Goal: Transaction & Acquisition: Purchase product/service

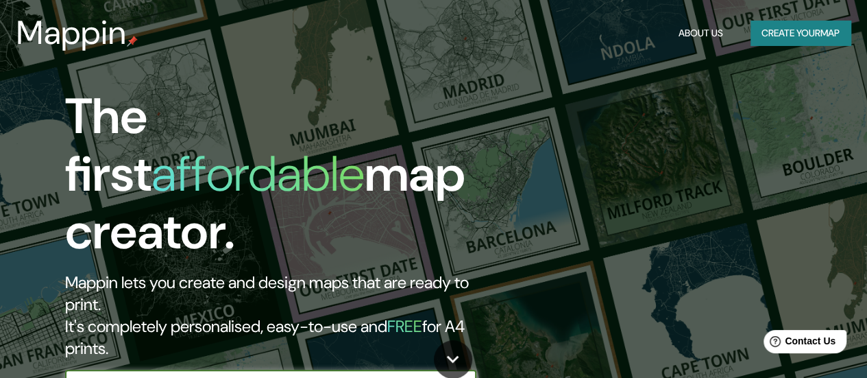
click at [813, 29] on button "Create your map" at bounding box center [801, 33] width 100 height 25
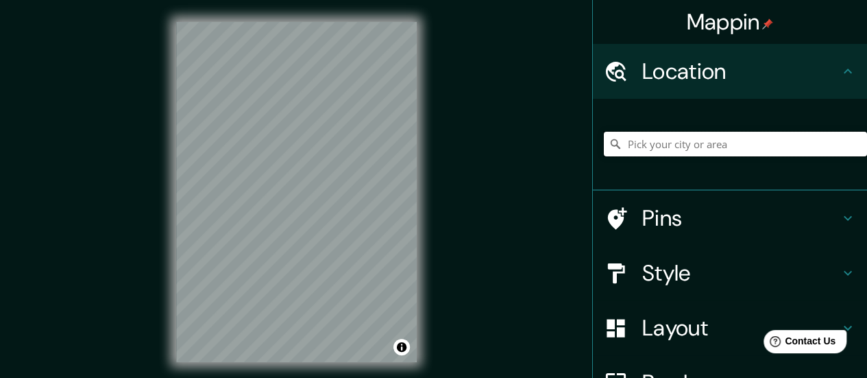
click at [709, 136] on input "Pick your city or area" at bounding box center [735, 144] width 263 height 25
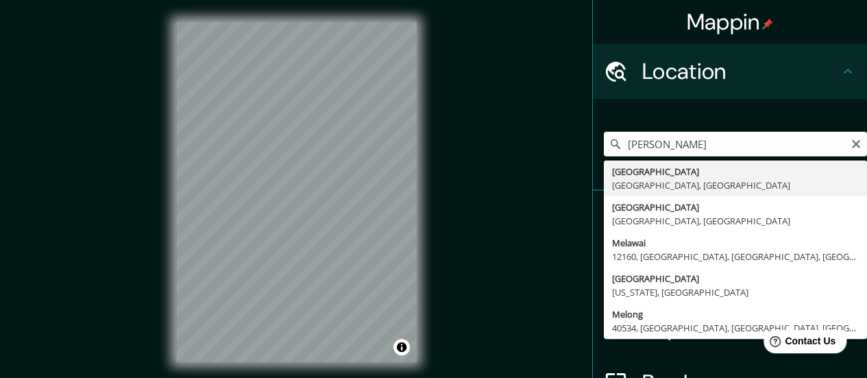
type input "[GEOGRAPHIC_DATA], [GEOGRAPHIC_DATA], [GEOGRAPHIC_DATA]"
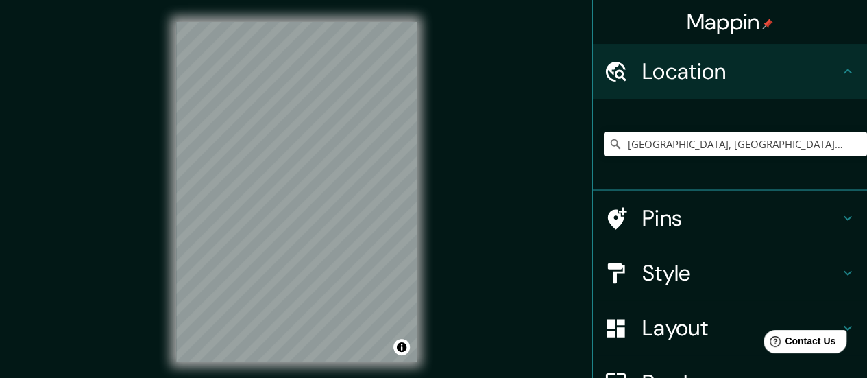
click at [665, 261] on h4 "Style" at bounding box center [740, 272] width 197 height 27
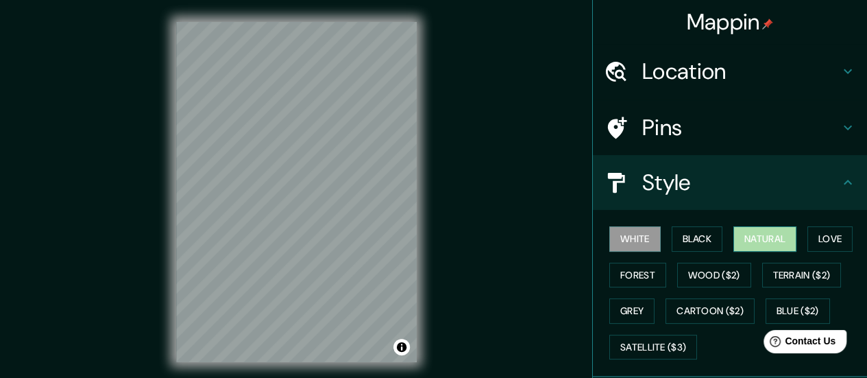
click at [749, 243] on button "Natural" at bounding box center [764, 238] width 63 height 25
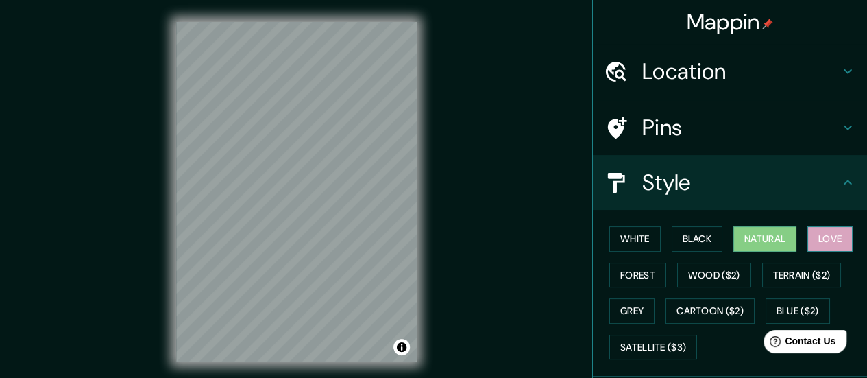
click at [812, 230] on button "Love" at bounding box center [829, 238] width 45 height 25
click at [767, 233] on button "Natural" at bounding box center [764, 238] width 63 height 25
click at [705, 241] on button "Black" at bounding box center [697, 238] width 51 height 25
click at [753, 234] on button "Natural" at bounding box center [764, 238] width 63 height 25
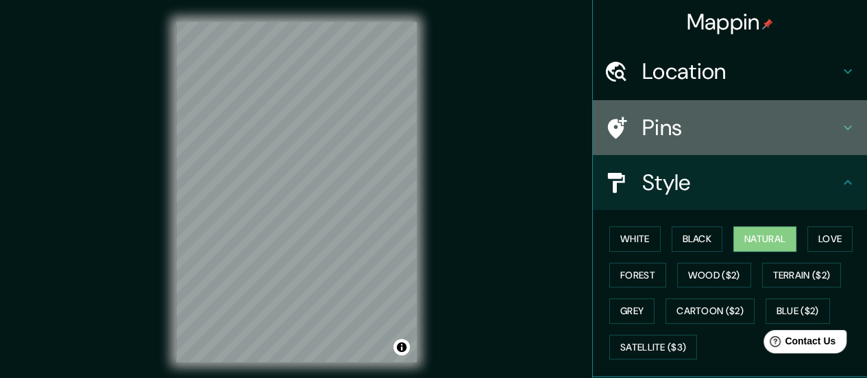
click at [827, 123] on h4 "Pins" at bounding box center [740, 127] width 197 height 27
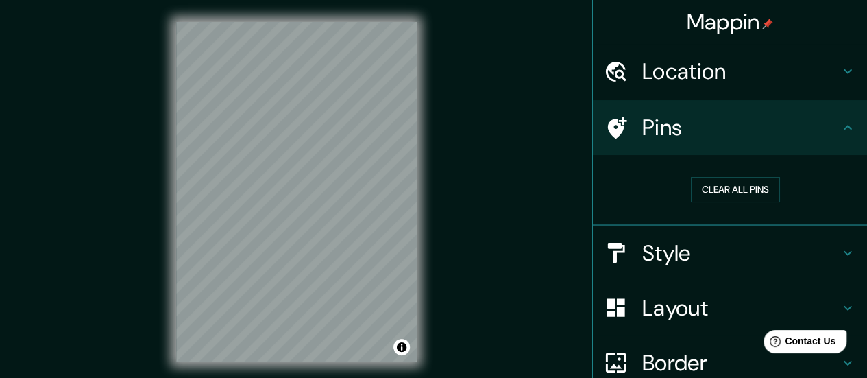
click at [718, 137] on h4 "Pins" at bounding box center [740, 127] width 197 height 27
click at [823, 127] on h4 "Pins" at bounding box center [740, 127] width 197 height 27
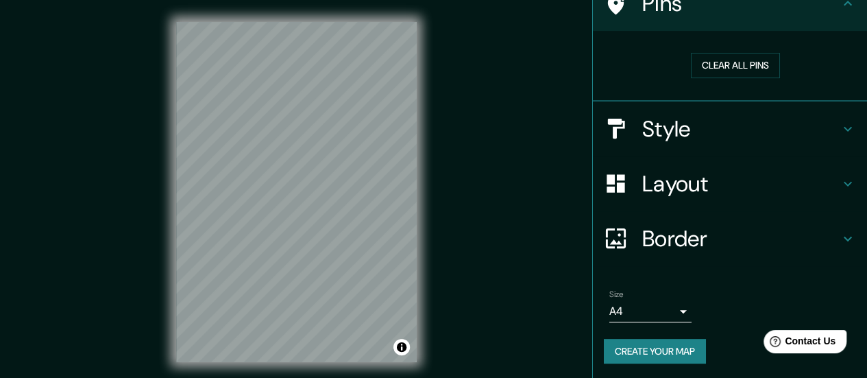
scroll to position [125, 0]
click at [840, 232] on icon at bounding box center [848, 238] width 16 height 16
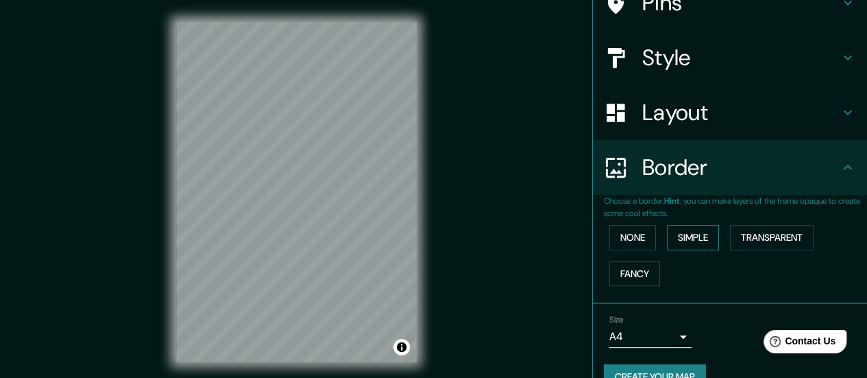
click at [696, 241] on button "Simple" at bounding box center [693, 237] width 52 height 25
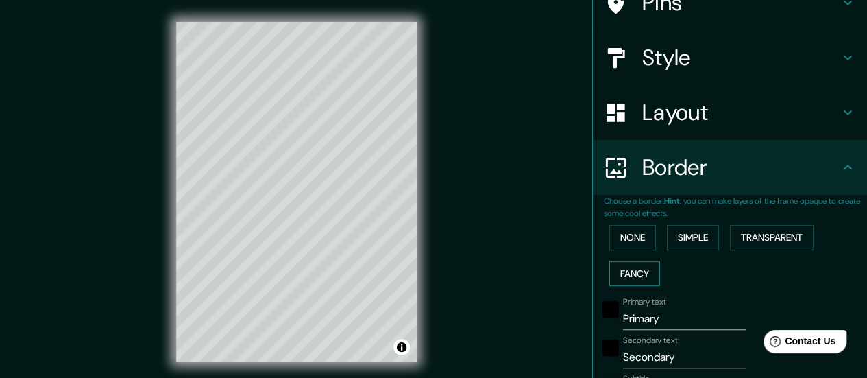
click at [627, 271] on button "Fancy" at bounding box center [634, 273] width 51 height 25
click at [747, 231] on button "Transparent" at bounding box center [772, 237] width 84 height 25
click at [671, 232] on button "Simple" at bounding box center [693, 237] width 52 height 25
click at [625, 230] on button "None" at bounding box center [632, 237] width 47 height 25
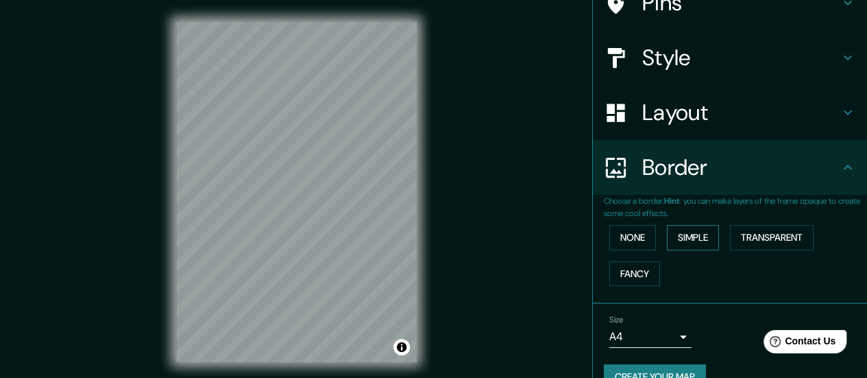
click at [680, 234] on button "Simple" at bounding box center [693, 237] width 52 height 25
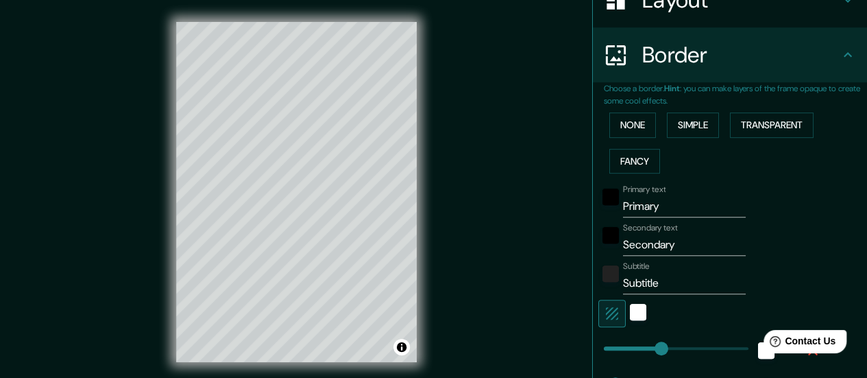
scroll to position [239, 0]
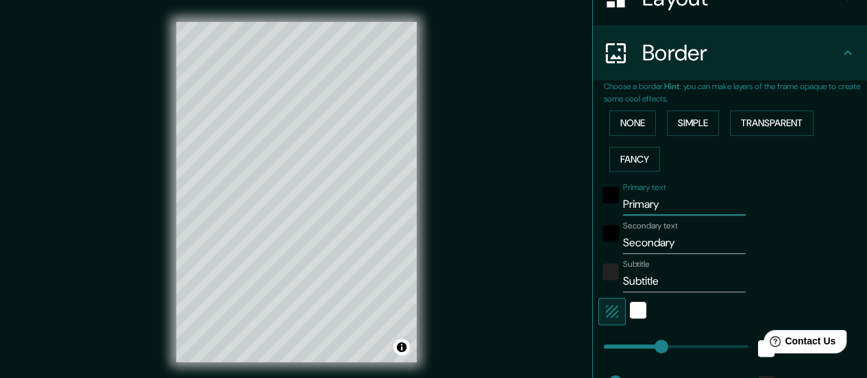
click at [651, 207] on input "Primary" at bounding box center [684, 204] width 123 height 22
type input "Primar"
type input "140"
type input "28"
type input "P"
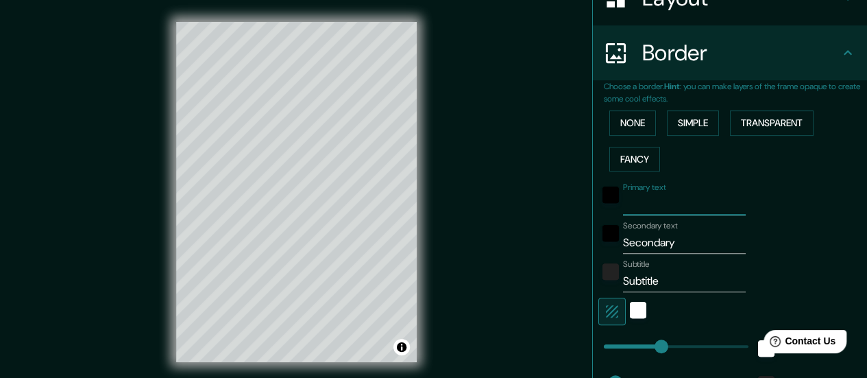
type input "140"
type input "28"
click at [681, 242] on input "Secondary" at bounding box center [684, 243] width 123 height 22
type input "Secondar"
type input "140"
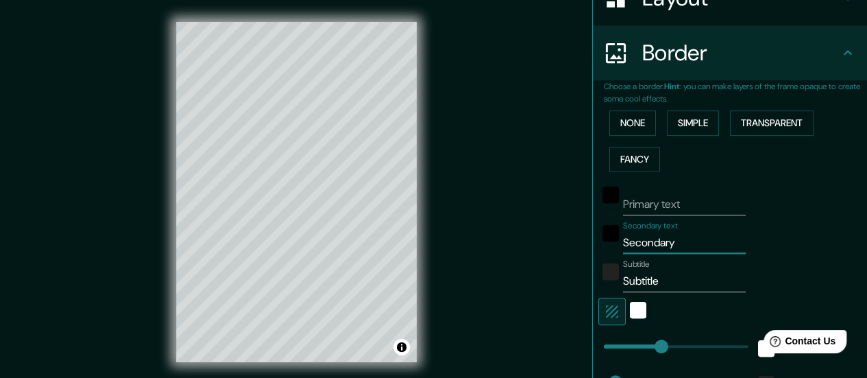
type input "28"
type input "S"
type input "140"
type input "28"
type input "V"
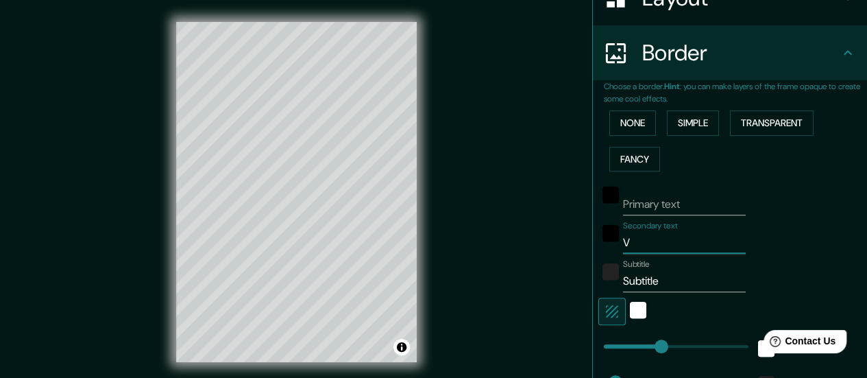
type input "140"
type input "28"
type input "VA"
type input "140"
type input "28"
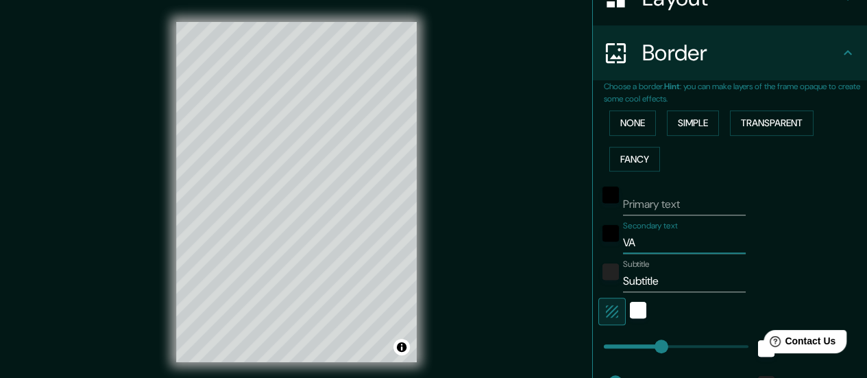
type input "VA3"
type input "140"
type input "28"
type input "VA3"
click at [653, 275] on input "Subtitle" at bounding box center [684, 281] width 123 height 22
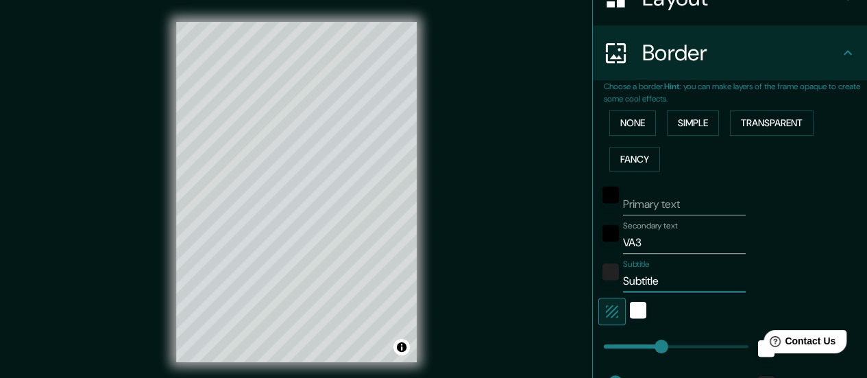
type input "Subtitl"
type input "140"
type input "28"
type input "S"
type input "140"
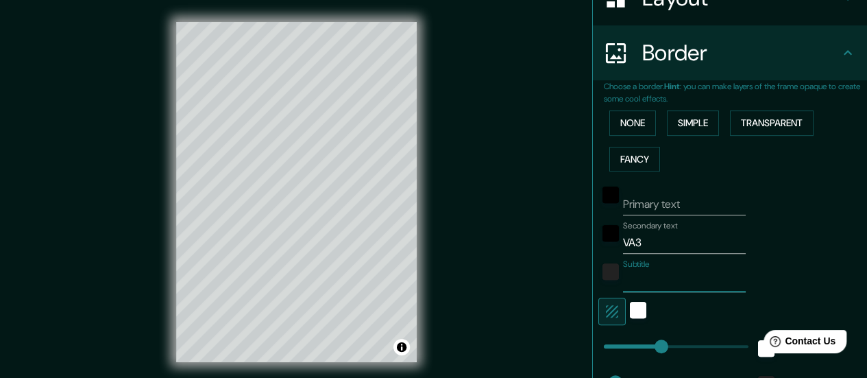
type input "28"
type input "T"
type input "140"
type input "28"
type input "Th"
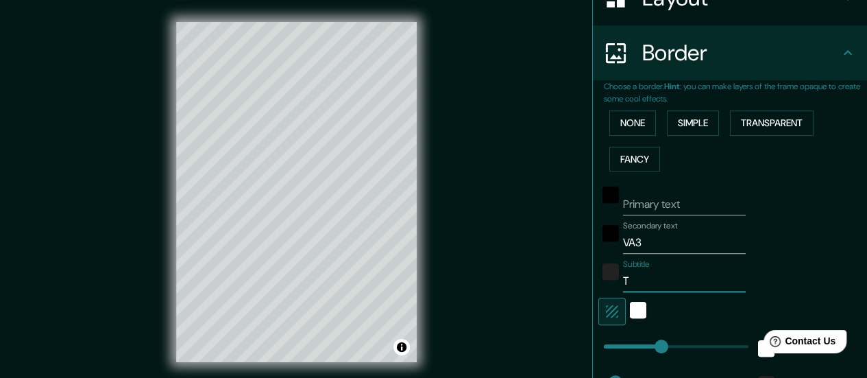
type input "140"
type input "28"
type input "The"
type input "140"
type input "28"
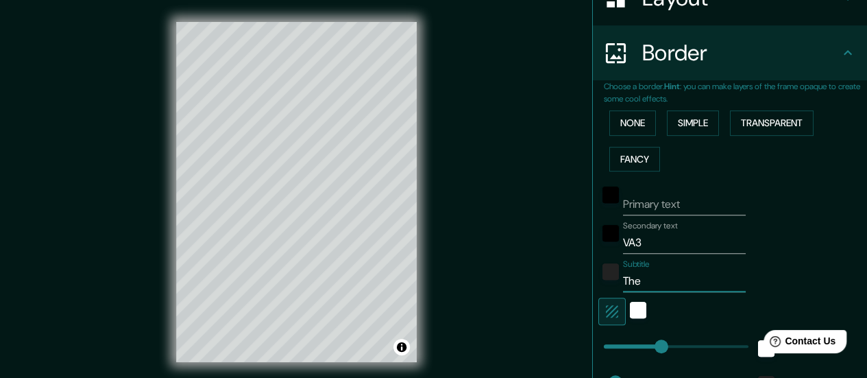
type input "The"
type input "140"
type input "28"
type input "The r"
type input "140"
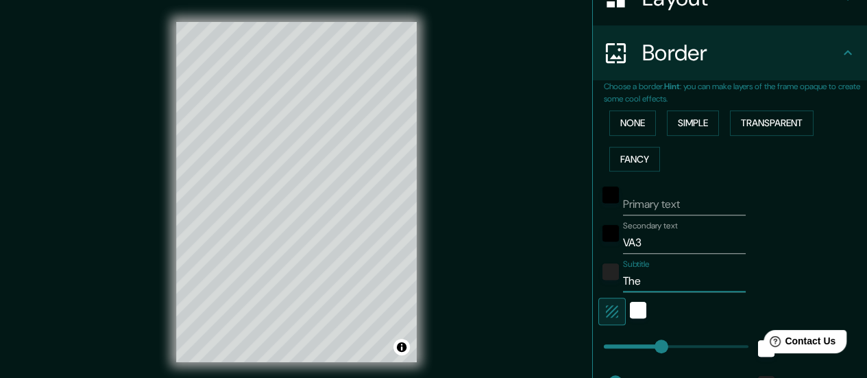
type input "28"
type input "The ro"
type input "140"
type input "28"
type input "The roc"
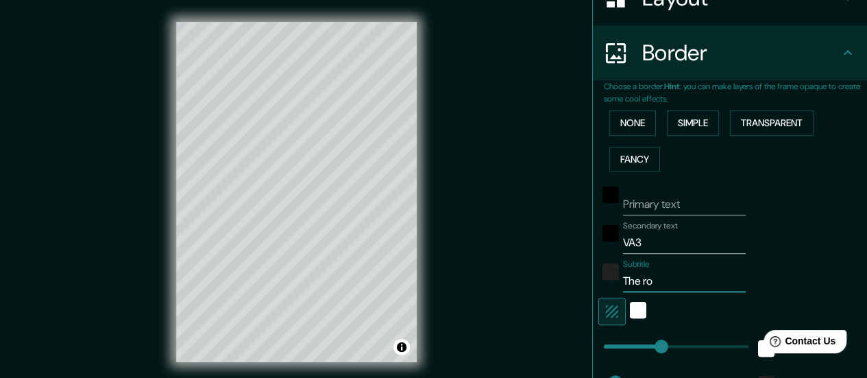
type input "140"
type input "28"
type input "The rock"
type input "140"
type input "28"
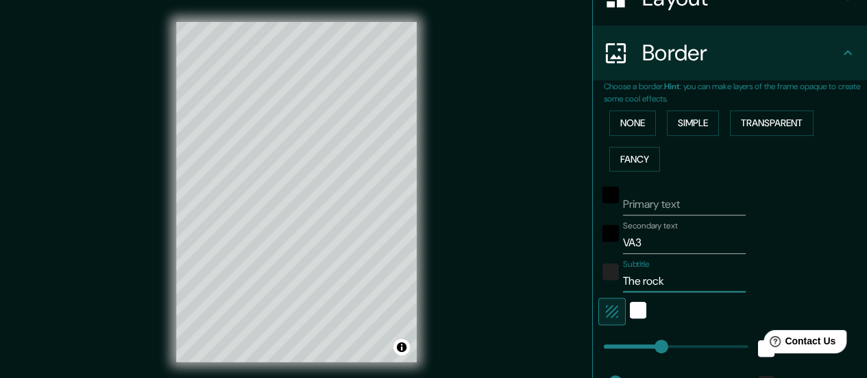
type input "The rock"
type input "140"
type input "28"
type input "The rock"
type input "140"
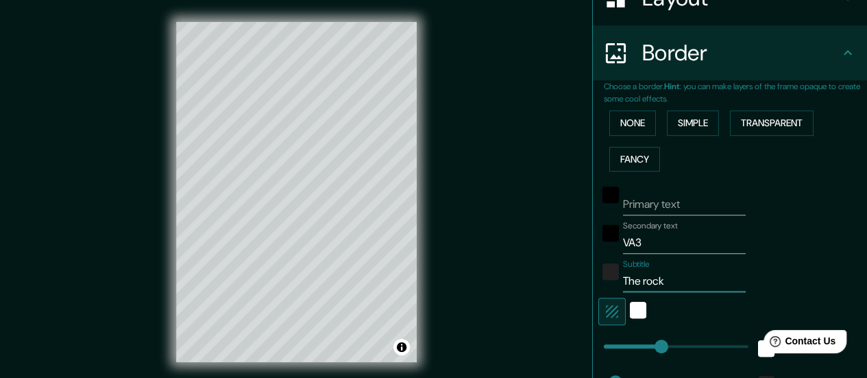
type input "28"
type input "The roc"
type input "140"
type input "28"
type input "The ro"
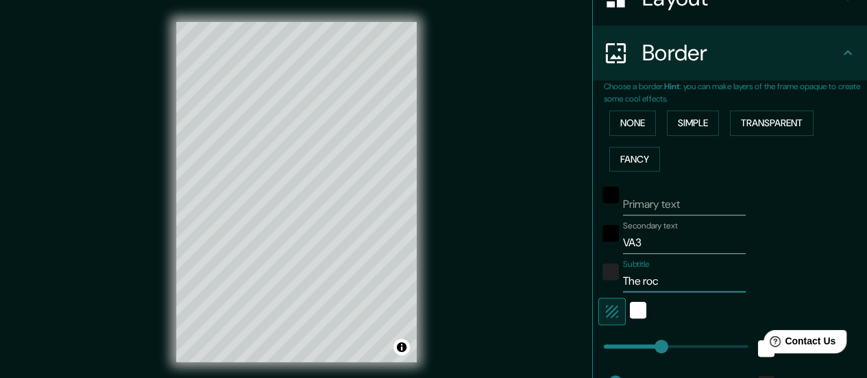
type input "140"
type input "28"
type input "The r"
type input "140"
type input "28"
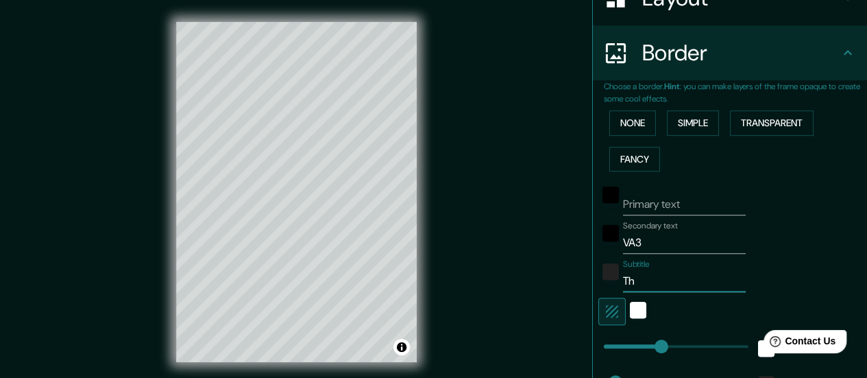
type input "T"
type input "140"
type input "28"
type input "T"
type input "140"
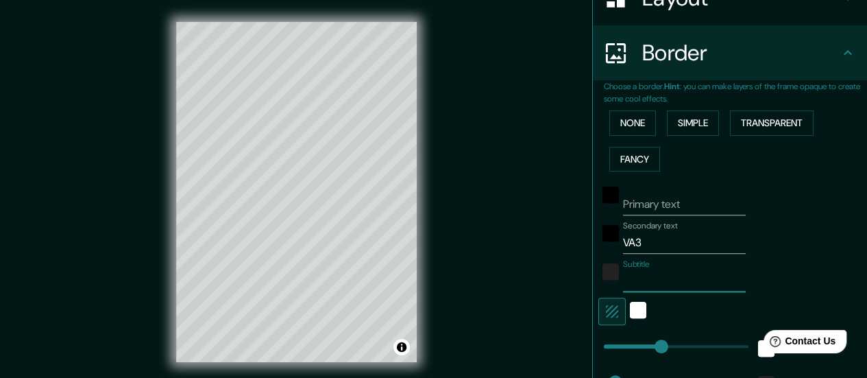
type input "28"
type input "Th"
type input "140"
type input "28"
type input "The"
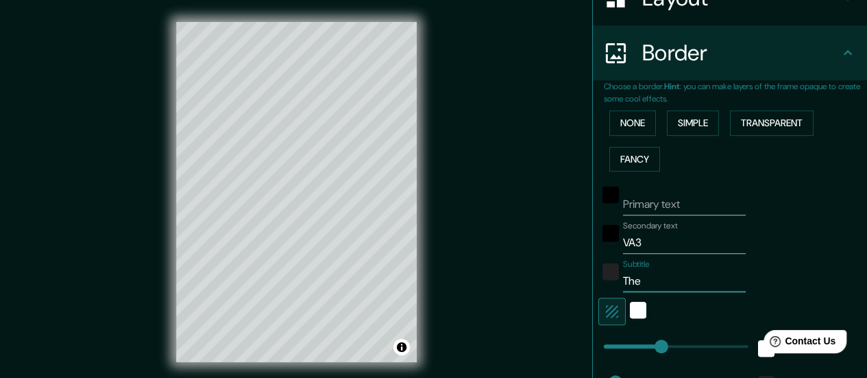
type input "140"
type input "28"
type input "The"
type input "140"
type input "28"
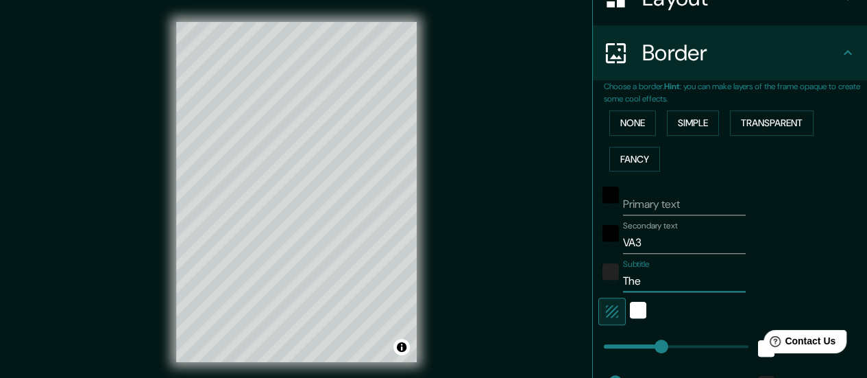
type input "The r"
type input "140"
type input "28"
type input "The ro"
type input "140"
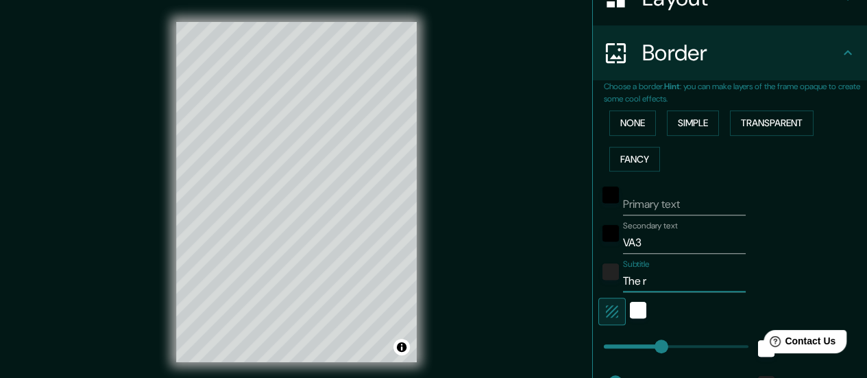
type input "28"
type input "The roc"
type input "140"
type input "28"
type input "The rock"
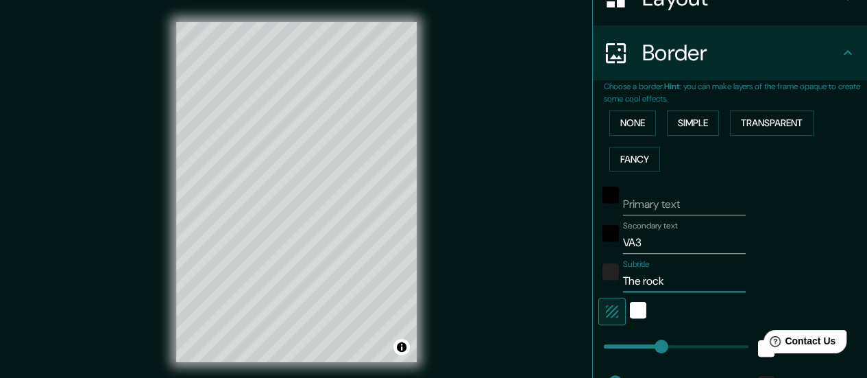
type input "140"
type input "28"
type input "The rock"
type input "140"
type input "28"
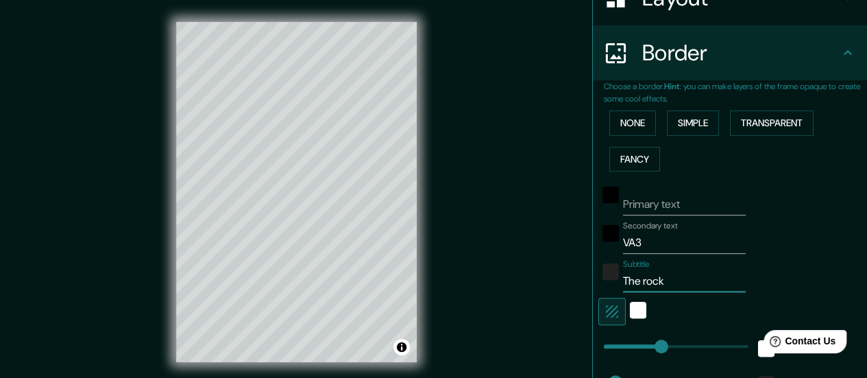
type input "The rock t"
type input "140"
type input "28"
type input "The rock th"
type input "140"
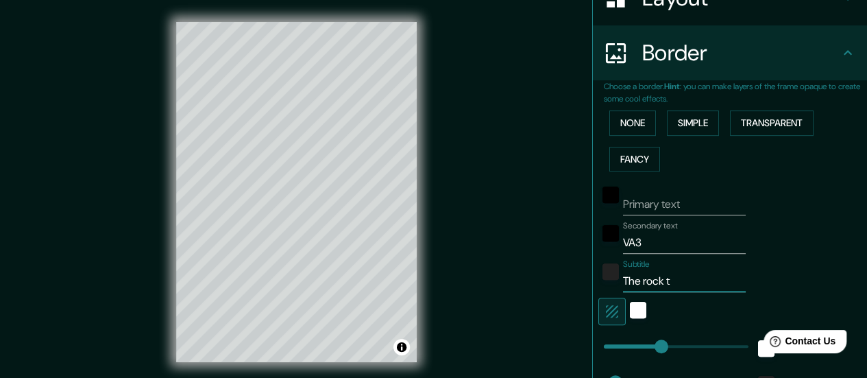
type input "28"
type input "The rock tha"
type input "140"
type input "28"
type input "The rock that"
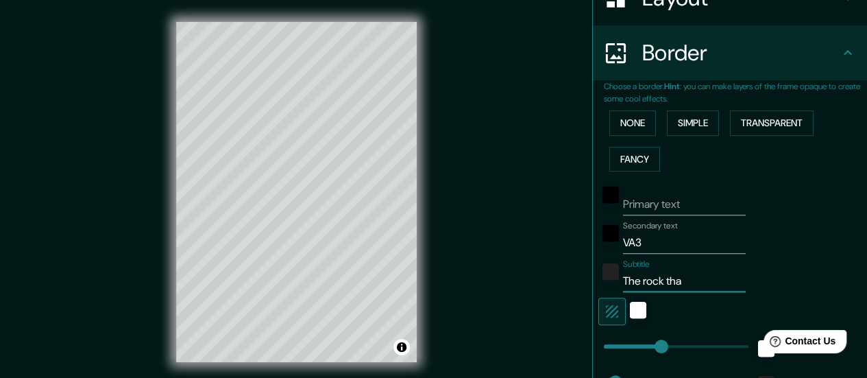
type input "140"
type input "28"
type input "The rock that"
type input "140"
type input "28"
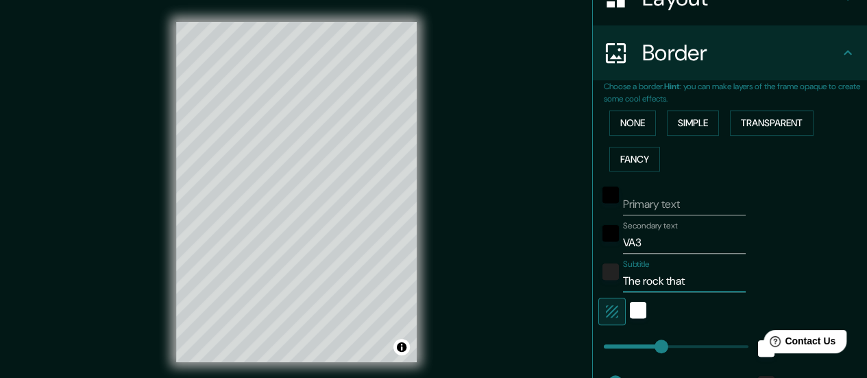
type input "The rock that b"
type input "140"
type input "28"
type input "The rock that br"
type input "140"
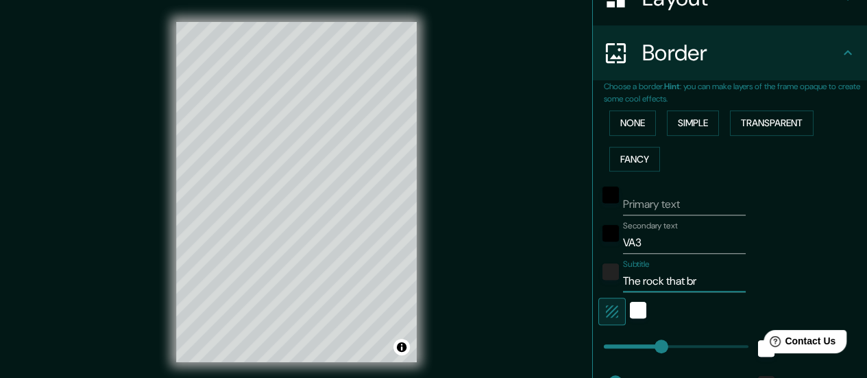
type input "28"
type input "The rock that bre"
type input "140"
type input "28"
type input "The rock that brea"
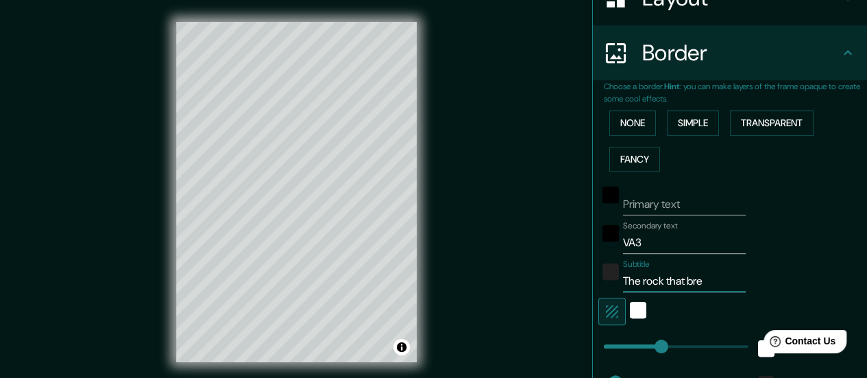
type input "140"
type input "28"
type input "The rock that break"
type input "140"
type input "28"
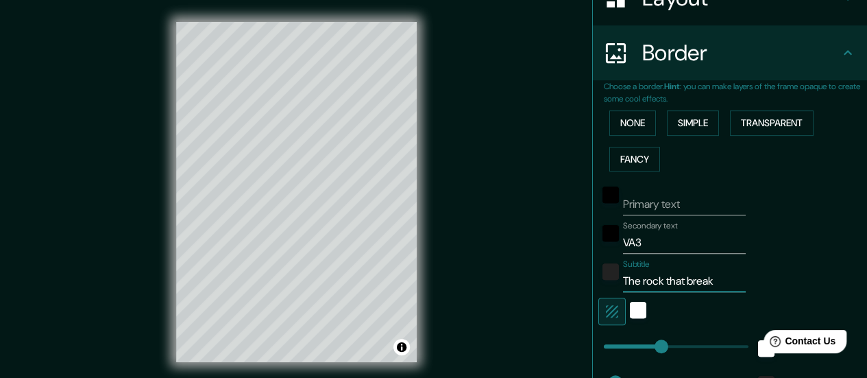
type input "The rock that breake"
type input "140"
type input "28"
type input "The rock that breakes"
type input "140"
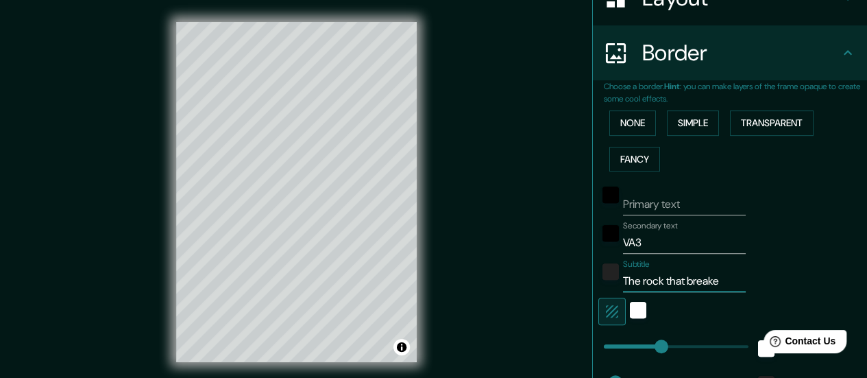
type input "28"
type input "The rock that breakes"
type input "140"
type input "28"
type input "The rock that breakes t"
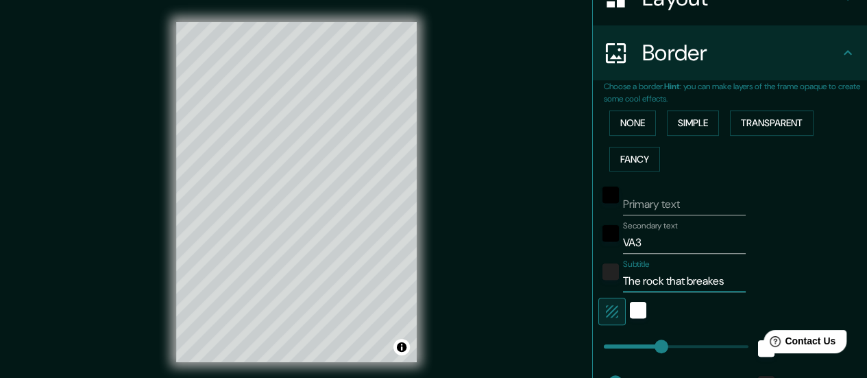
type input "140"
type input "28"
type input "The rock that breakes th"
type input "140"
type input "28"
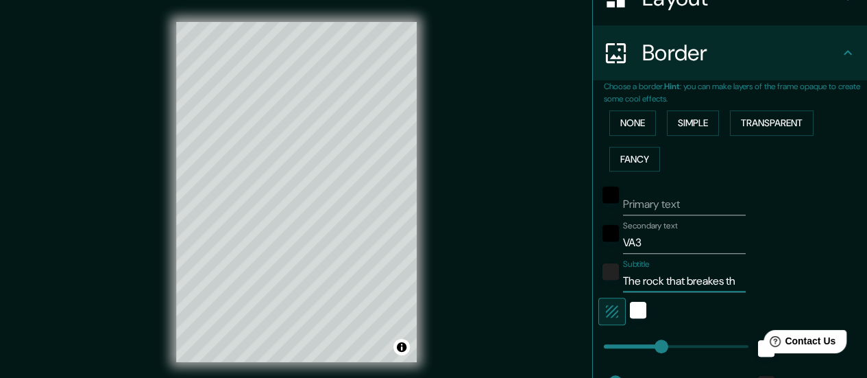
type input "The rock that breakes the"
type input "140"
type input "28"
type input "The rock that breakes the"
type input "140"
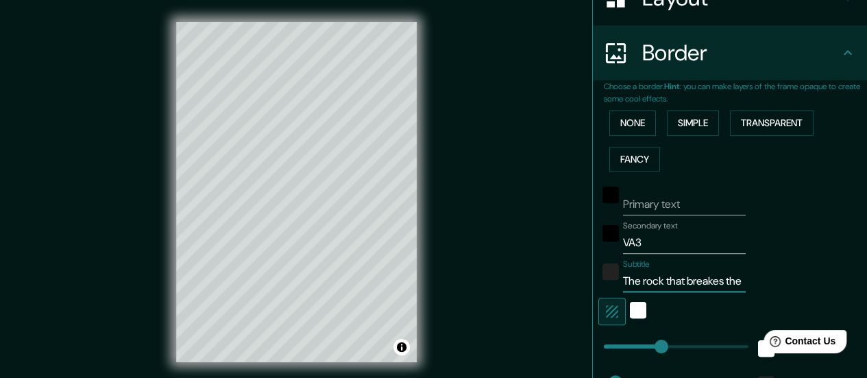
type input "28"
type input "The rock that breakes the w"
type input "140"
type input "28"
type input "The rock that breakes the wa"
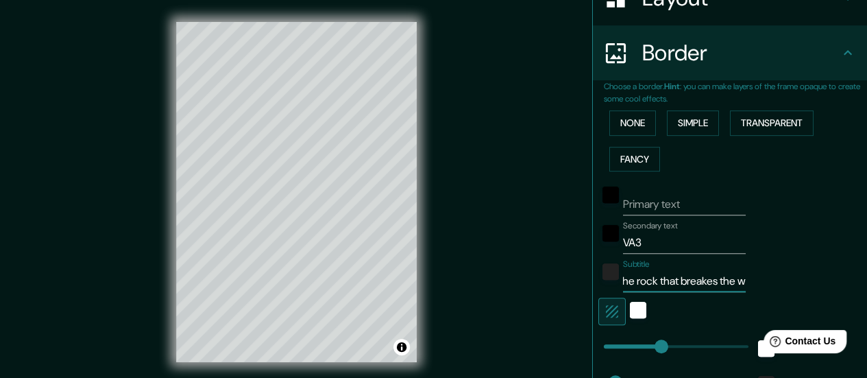
type input "140"
type input "28"
type input "The rock that breakes the wav"
type input "140"
type input "28"
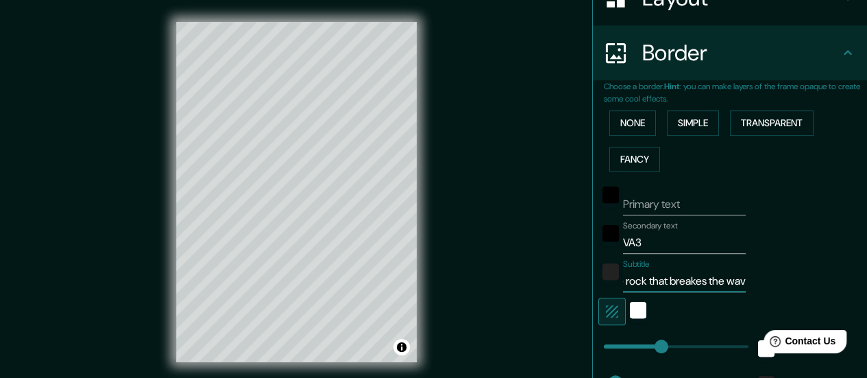
type input "The rock that breakes the wave"
type input "140"
type input "28"
type input "The rock that breakes the wave!"
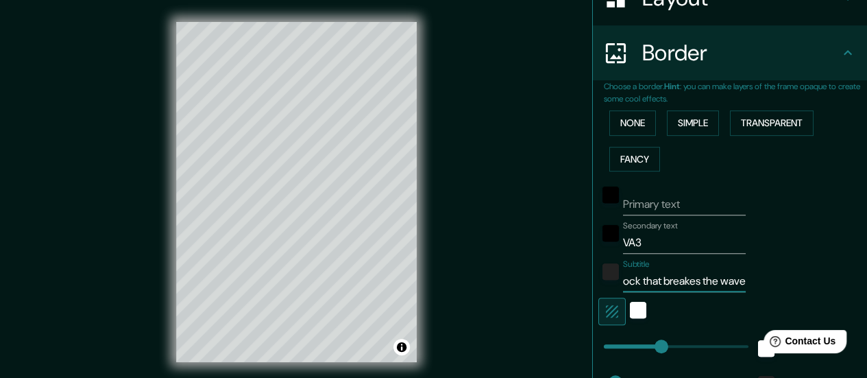
type input "140"
type input "28"
type input "The rock that breakes the wave"
type input "140"
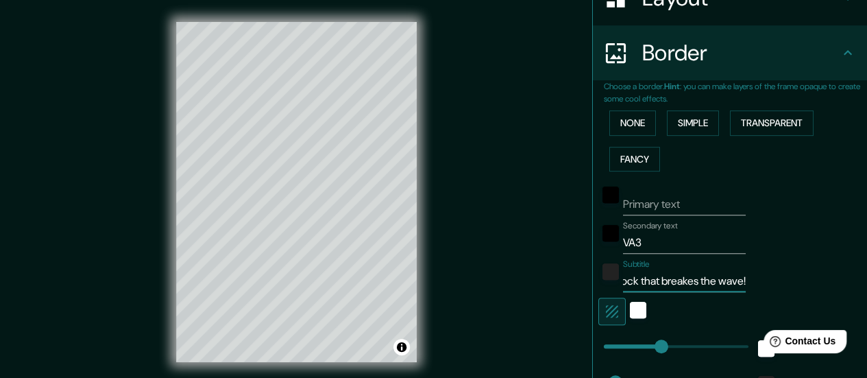
type input "28"
type input "The"
type input "140"
type input "28"
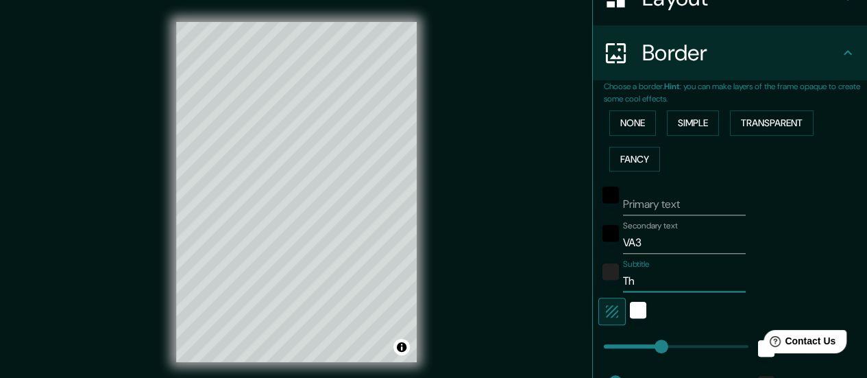
type input "T"
type input "140"
type input "28"
type input "I"
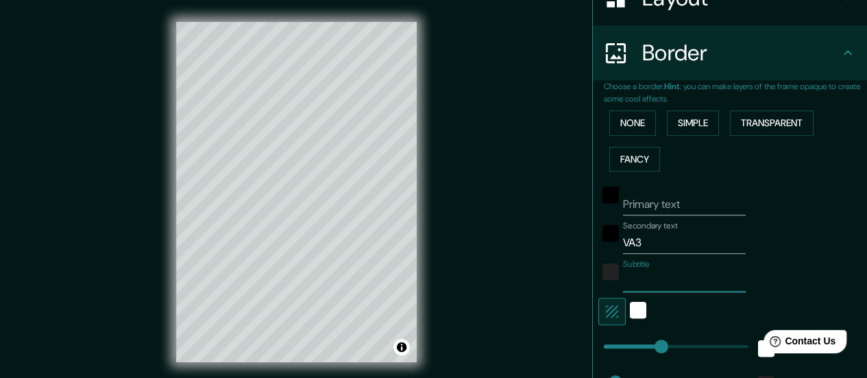
type input "140"
type input "28"
type input "Id"
type input "140"
type input "28"
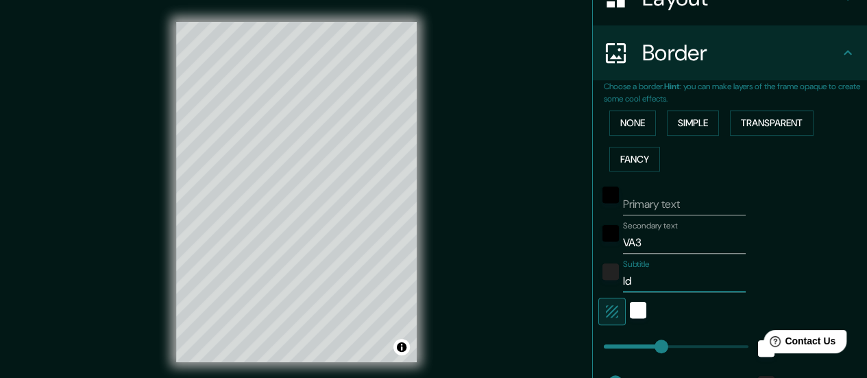
type input "Ide"
type input "140"
type input "28"
type input "Idea"
type input "140"
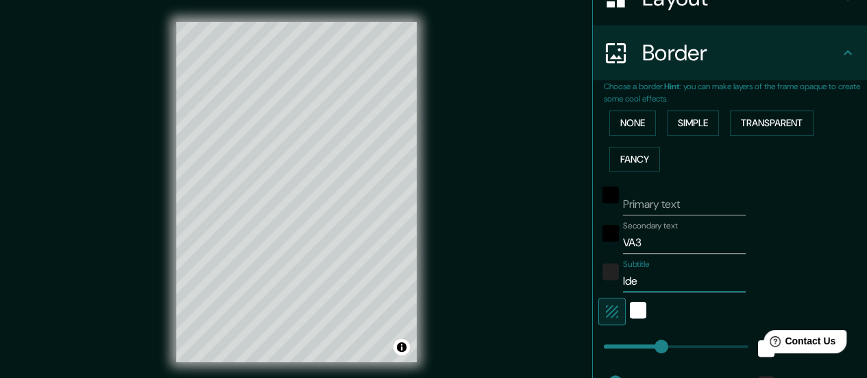
type input "28"
type input "Ideal"
type input "140"
type input "28"
type input "Ideals"
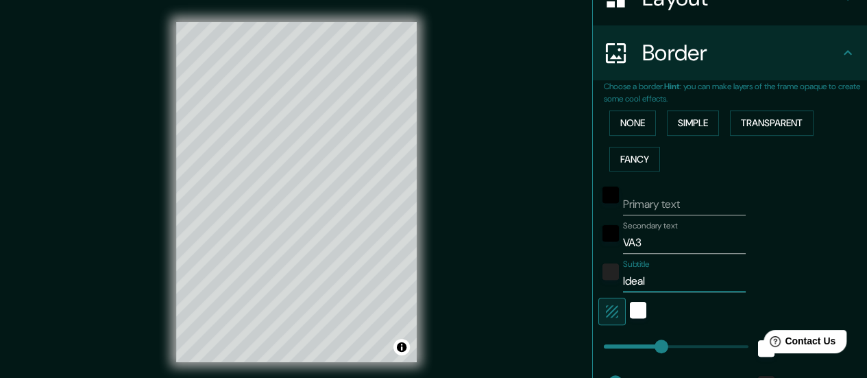
type input "140"
type input "28"
type input "Ideals"
type input "140"
type input "28"
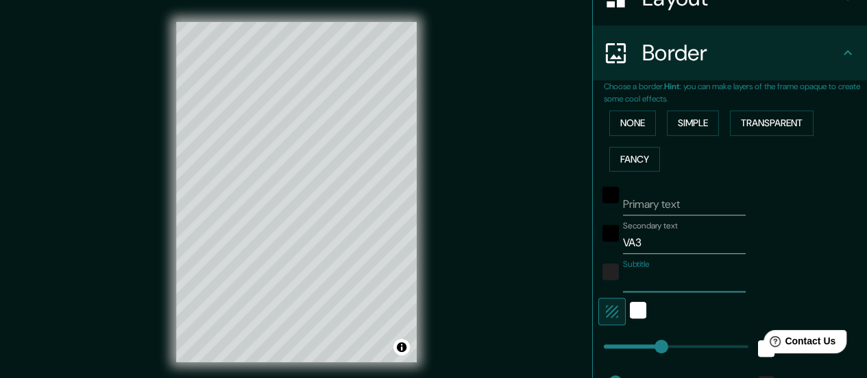
click at [665, 246] on input "VA3" at bounding box center [684, 243] width 123 height 22
click at [634, 273] on input "Subtitle" at bounding box center [684, 281] width 123 height 22
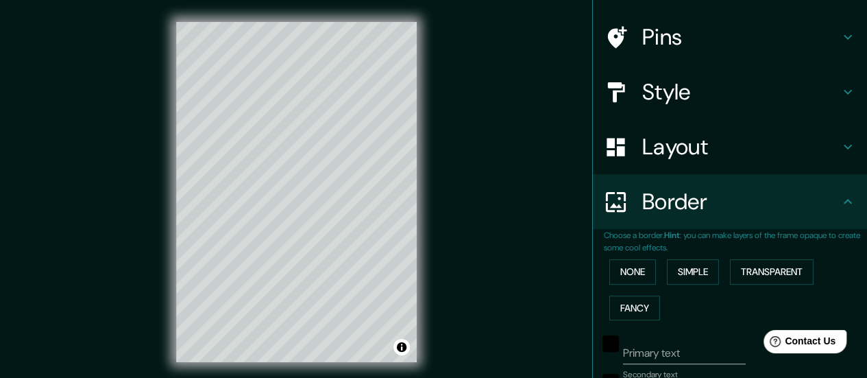
scroll to position [92, 0]
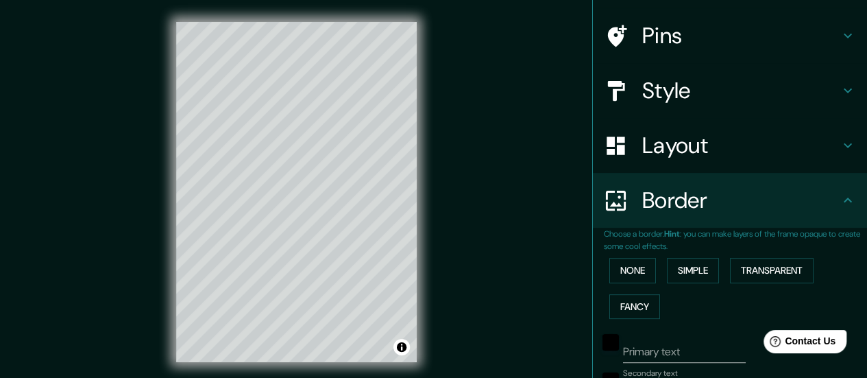
click at [840, 139] on icon at bounding box center [848, 145] width 16 height 16
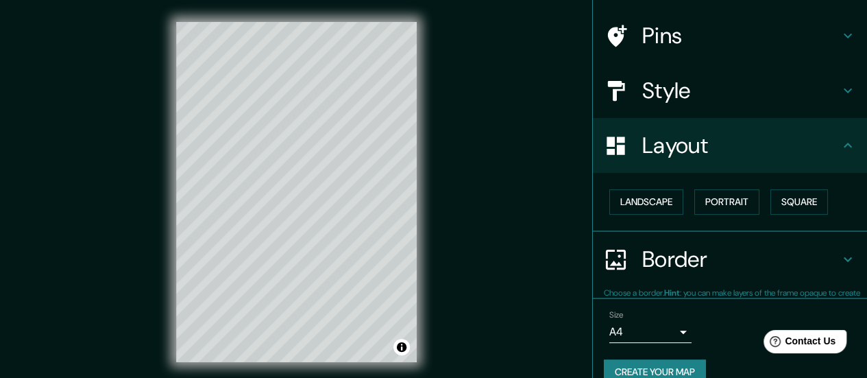
scroll to position [0, 0]
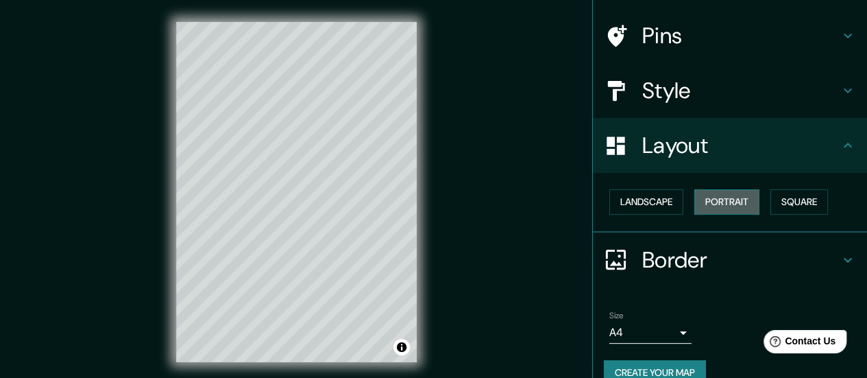
click at [714, 196] on button "Portrait" at bounding box center [726, 201] width 65 height 25
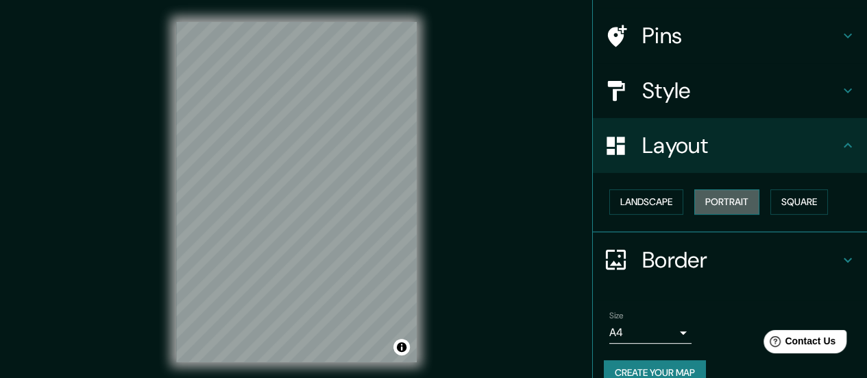
click at [714, 196] on button "Portrait" at bounding box center [726, 201] width 65 height 25
click at [649, 194] on button "Landscape" at bounding box center [646, 201] width 74 height 25
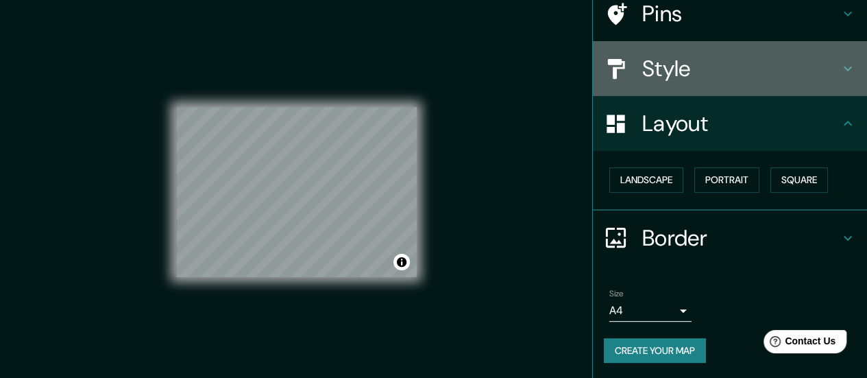
click at [834, 54] on div "Style" at bounding box center [730, 68] width 274 height 55
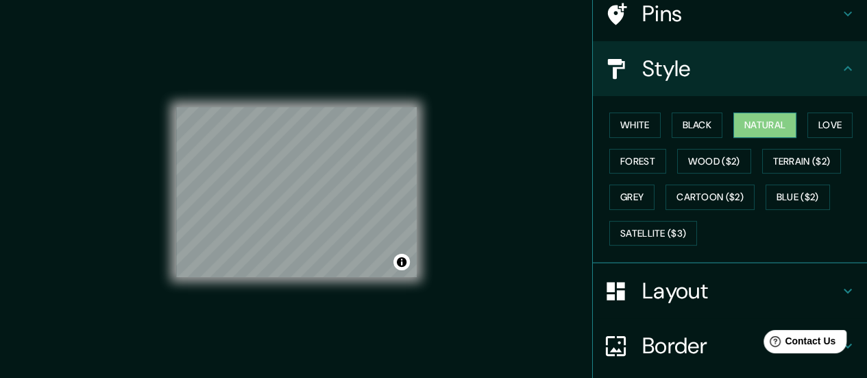
click at [755, 117] on button "Natural" at bounding box center [764, 124] width 63 height 25
click at [705, 120] on button "Black" at bounding box center [697, 124] width 51 height 25
click at [742, 124] on button "Natural" at bounding box center [764, 124] width 63 height 25
click at [609, 163] on button "Forest" at bounding box center [637, 161] width 57 height 25
click at [753, 125] on button "Natural" at bounding box center [764, 124] width 63 height 25
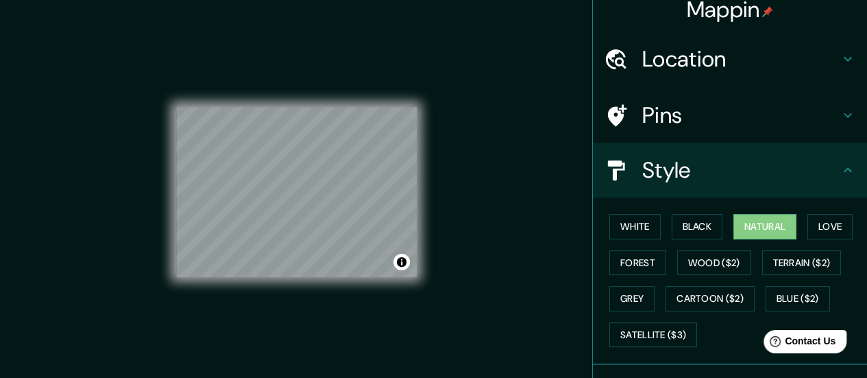
scroll to position [12, 0]
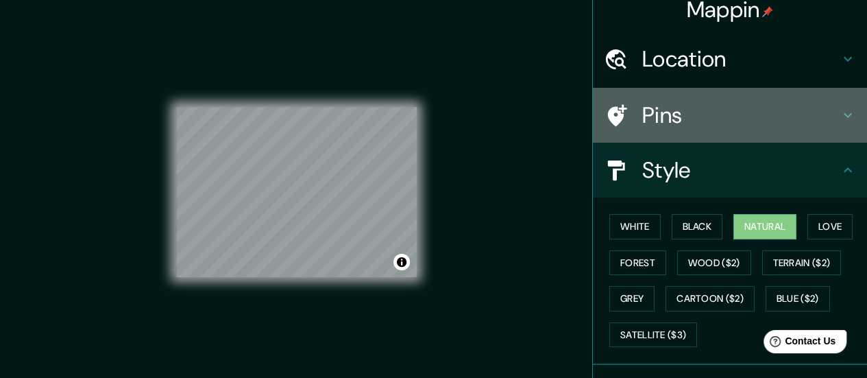
click at [821, 106] on h4 "Pins" at bounding box center [740, 114] width 197 height 27
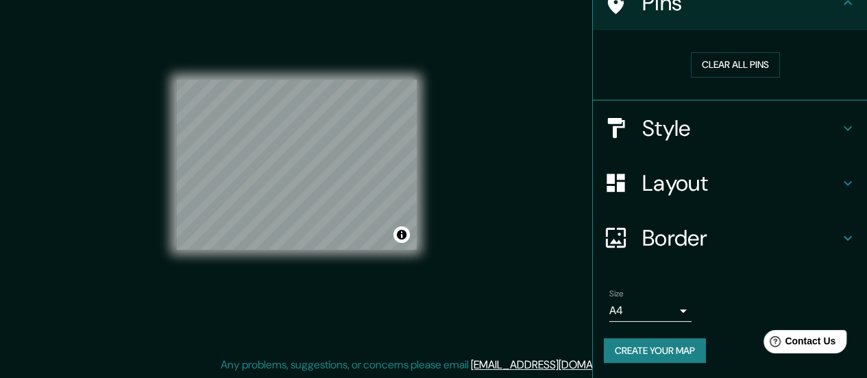
scroll to position [0, 0]
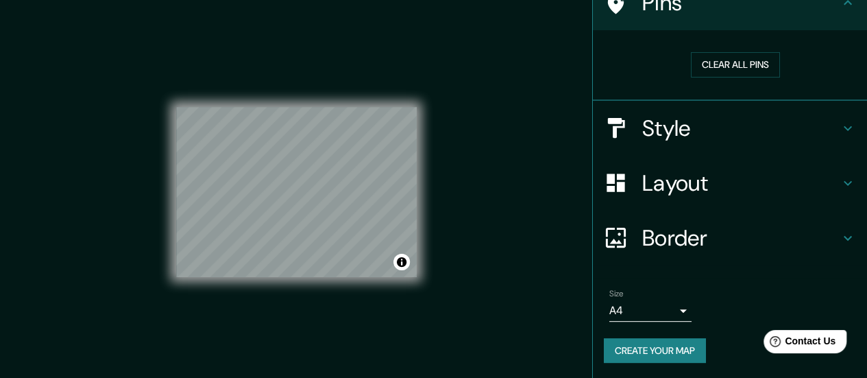
click at [694, 241] on h4 "Border" at bounding box center [740, 237] width 197 height 27
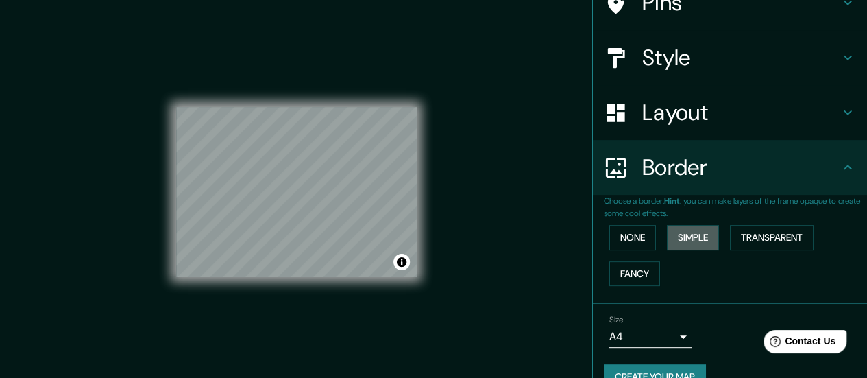
click at [694, 241] on button "Simple" at bounding box center [693, 237] width 52 height 25
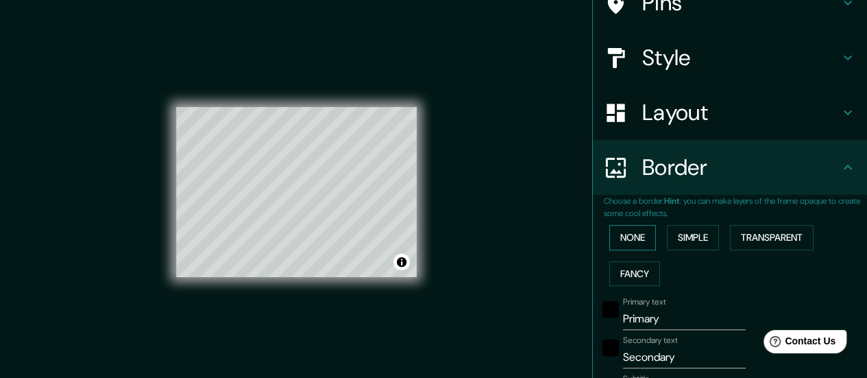
click at [620, 238] on button "None" at bounding box center [632, 237] width 47 height 25
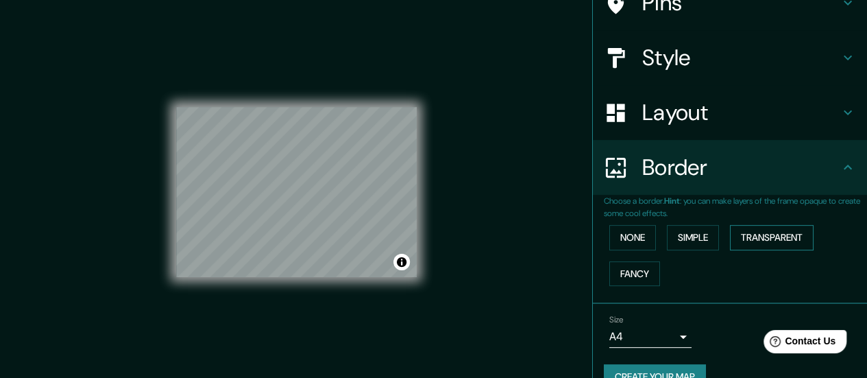
click at [753, 238] on button "Transparent" at bounding box center [772, 237] width 84 height 25
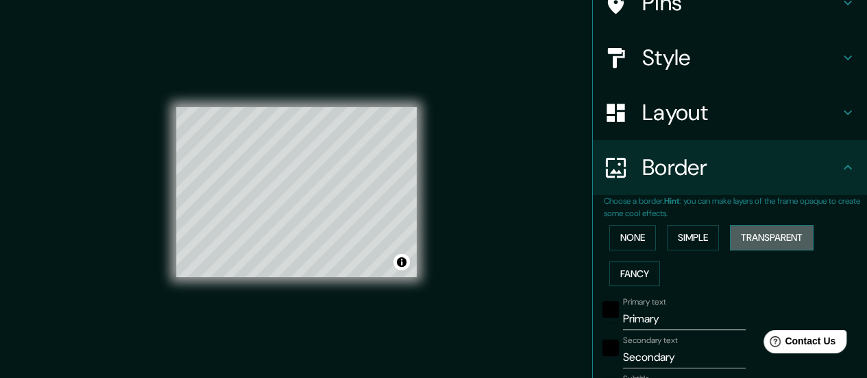
click at [753, 238] on button "Transparent" at bounding box center [772, 237] width 84 height 25
click at [701, 241] on button "Simple" at bounding box center [693, 237] width 52 height 25
click at [633, 238] on button "None" at bounding box center [632, 237] width 47 height 25
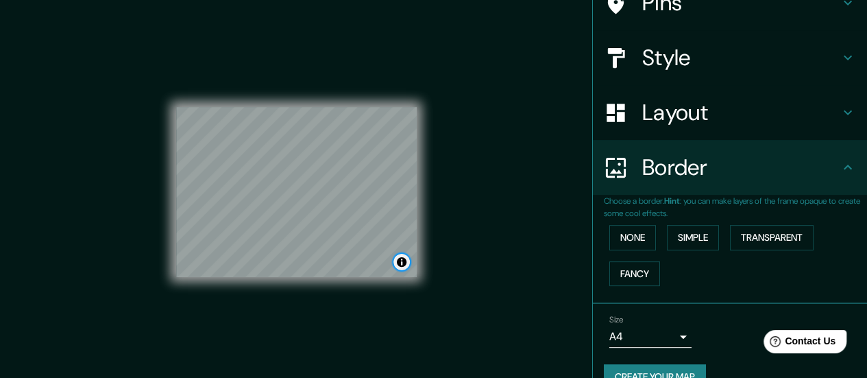
click at [404, 268] on button "Toggle attribution" at bounding box center [401, 262] width 16 height 16
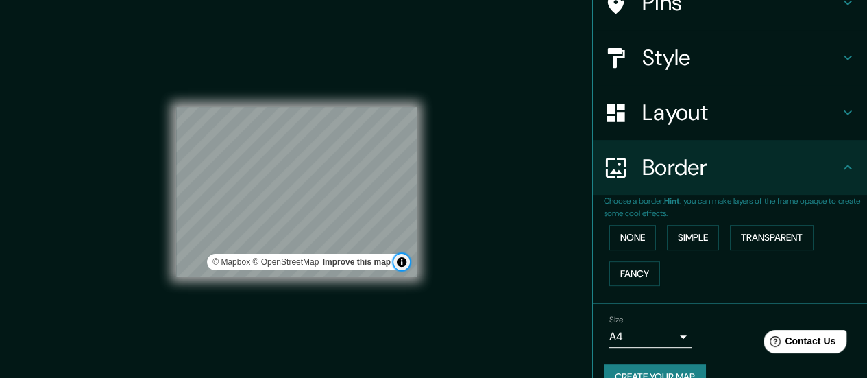
click at [404, 268] on button "Toggle attribution" at bounding box center [401, 262] width 16 height 16
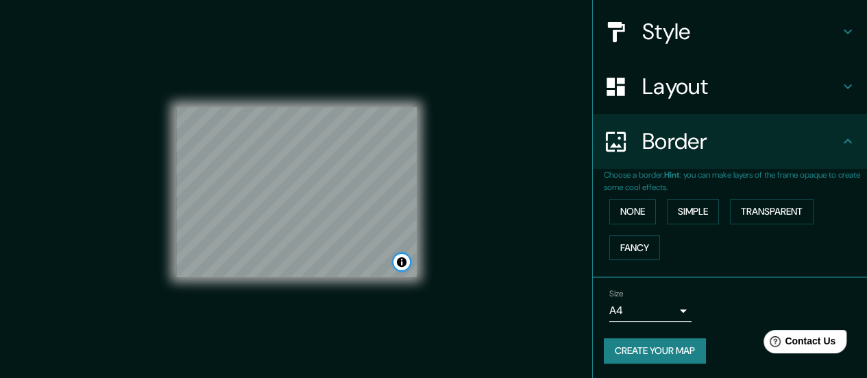
scroll to position [27, 0]
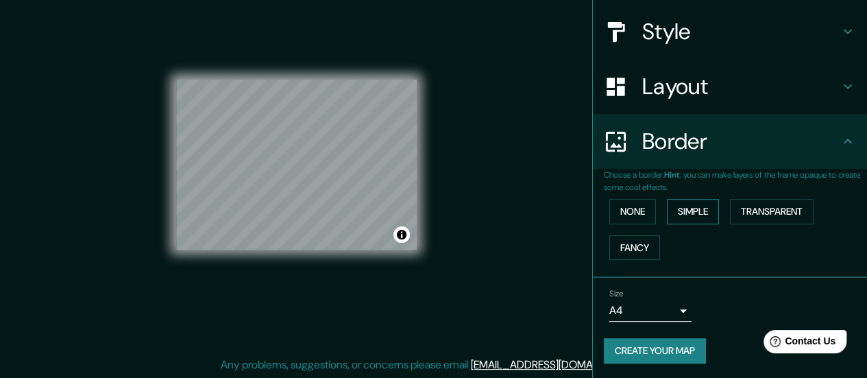
click at [699, 210] on button "Simple" at bounding box center [693, 211] width 52 height 25
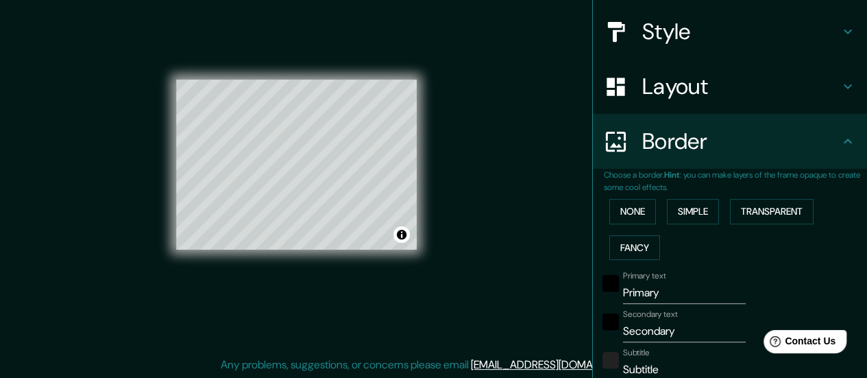
click at [655, 293] on input "Primary" at bounding box center [684, 293] width 123 height 22
drag, startPoint x: 675, startPoint y: 330, endPoint x: 467, endPoint y: 356, distance: 209.3
click at [467, 356] on div "Mappin Location [GEOGRAPHIC_DATA], [GEOGRAPHIC_DATA], [GEOGRAPHIC_DATA] Pins St…" at bounding box center [433, 176] width 867 height 406
click at [654, 367] on input "Subtitle" at bounding box center [684, 370] width 123 height 22
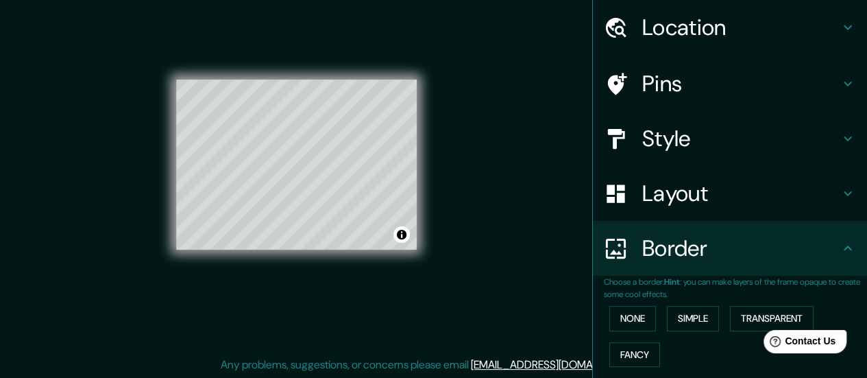
scroll to position [47, 0]
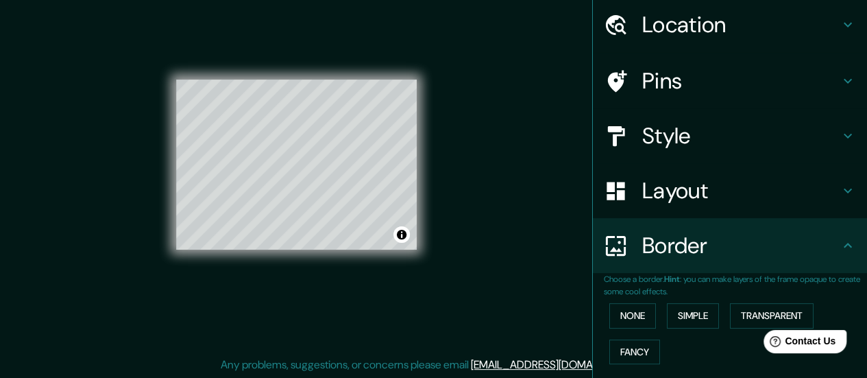
click at [840, 84] on icon at bounding box center [848, 81] width 16 height 16
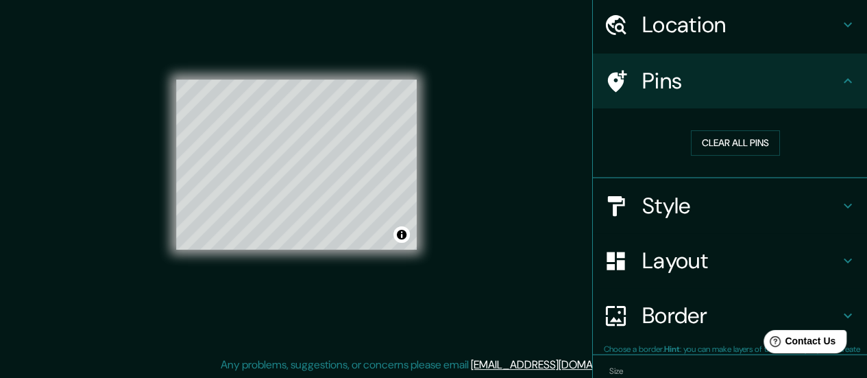
scroll to position [0, 0]
click at [642, 84] on h4 "Pins" at bounding box center [740, 80] width 197 height 27
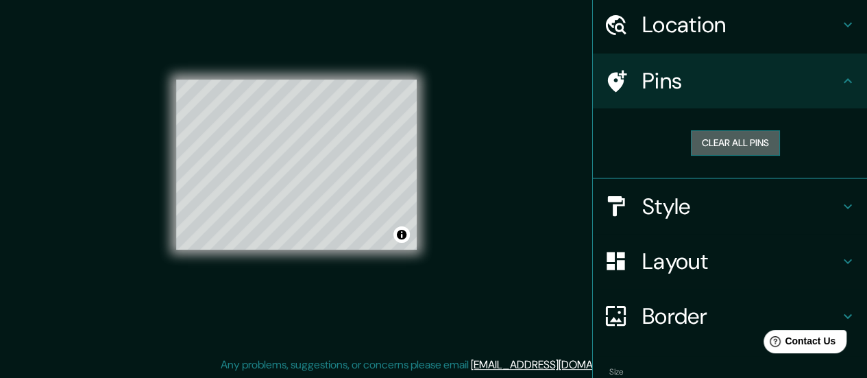
click at [730, 143] on button "Clear all pins" at bounding box center [735, 142] width 89 height 25
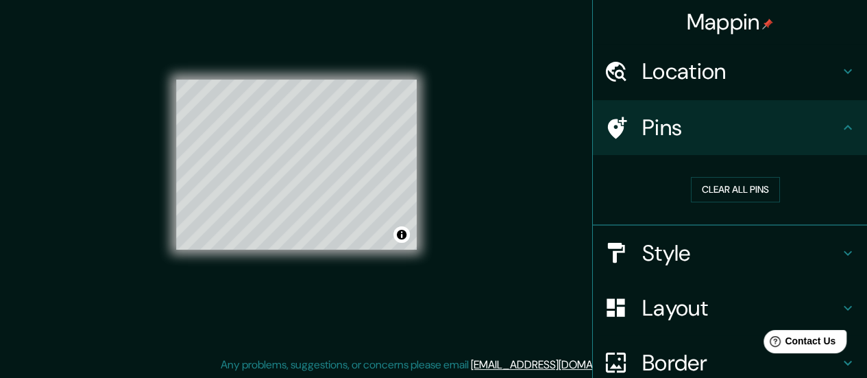
click at [762, 20] on img at bounding box center [767, 24] width 11 height 11
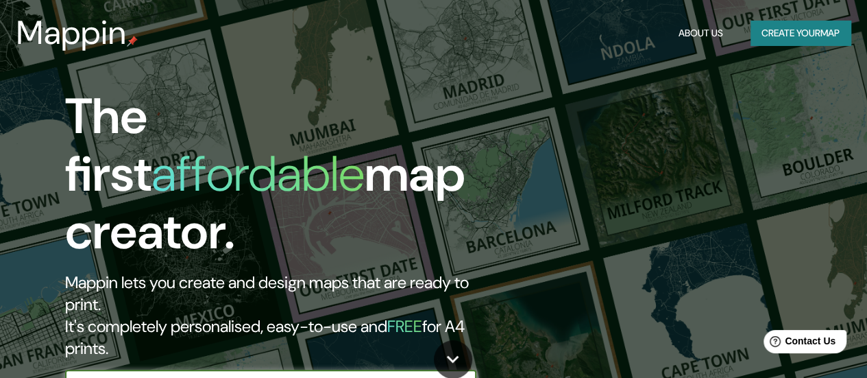
click at [777, 28] on button "Create your map" at bounding box center [801, 33] width 100 height 25
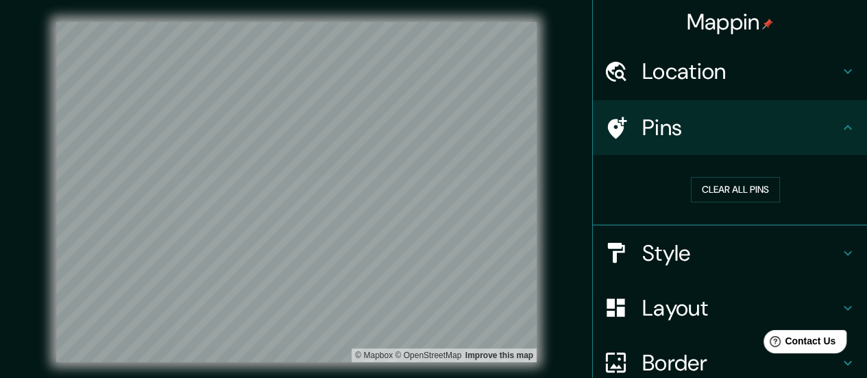
click at [754, 65] on h4 "Location" at bounding box center [740, 71] width 197 height 27
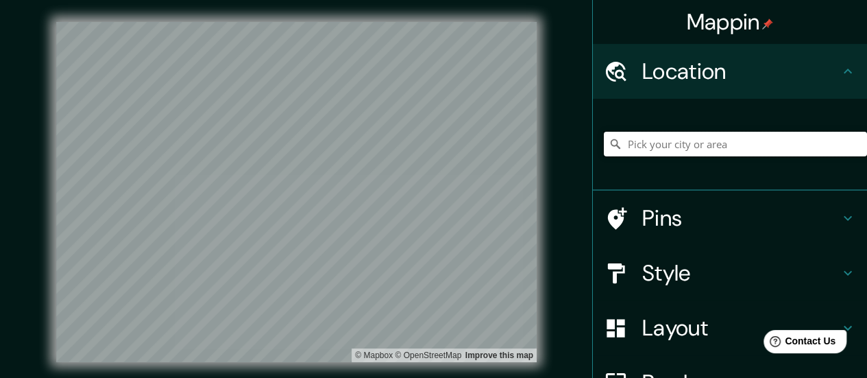
click at [688, 141] on input "Pick your city or area" at bounding box center [735, 144] width 263 height 25
click at [819, 215] on h4 "Pins" at bounding box center [740, 217] width 197 height 27
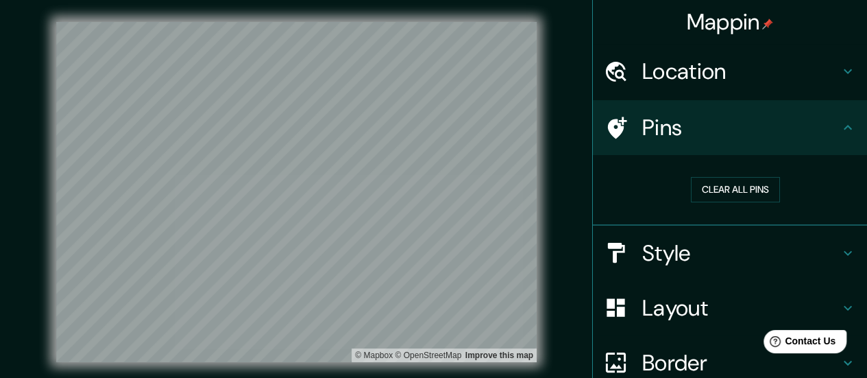
click at [828, 239] on h4 "Style" at bounding box center [740, 252] width 197 height 27
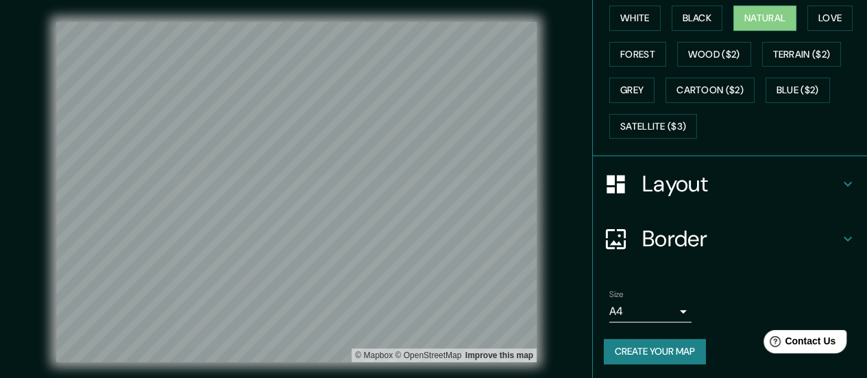
scroll to position [27, 0]
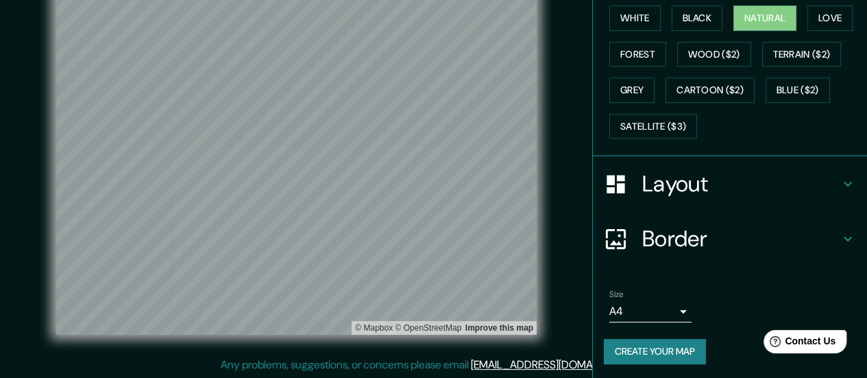
click at [779, 187] on h4 "Layout" at bounding box center [740, 183] width 197 height 27
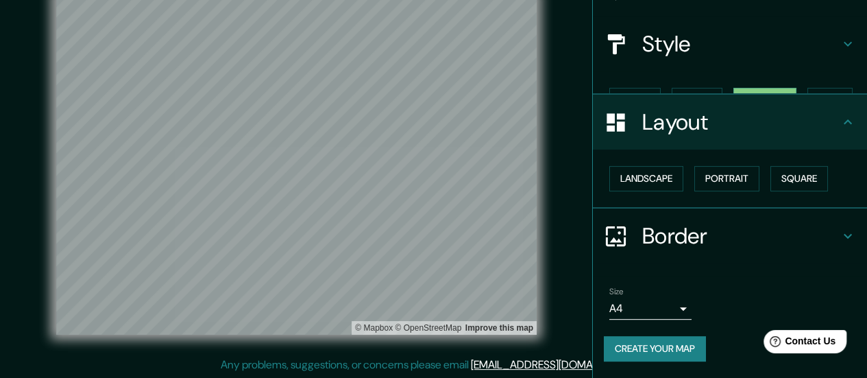
scroll to position [114, 0]
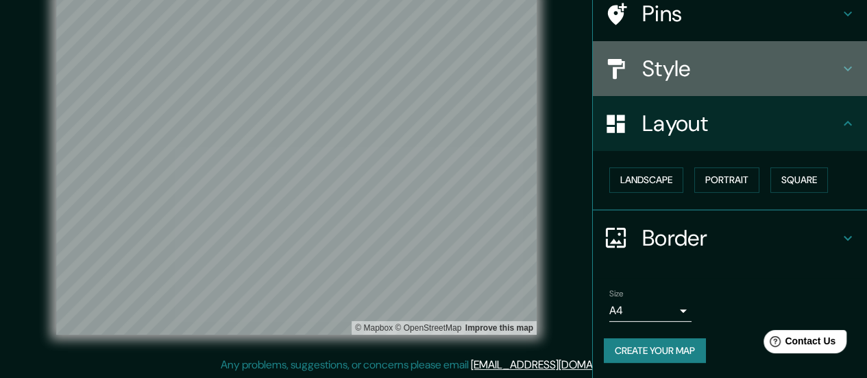
click at [783, 66] on h4 "Style" at bounding box center [740, 68] width 197 height 27
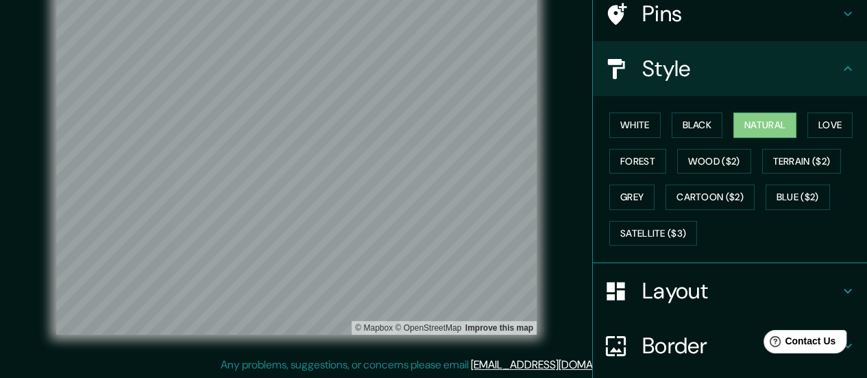
click at [683, 327] on div "Border" at bounding box center [730, 345] width 274 height 55
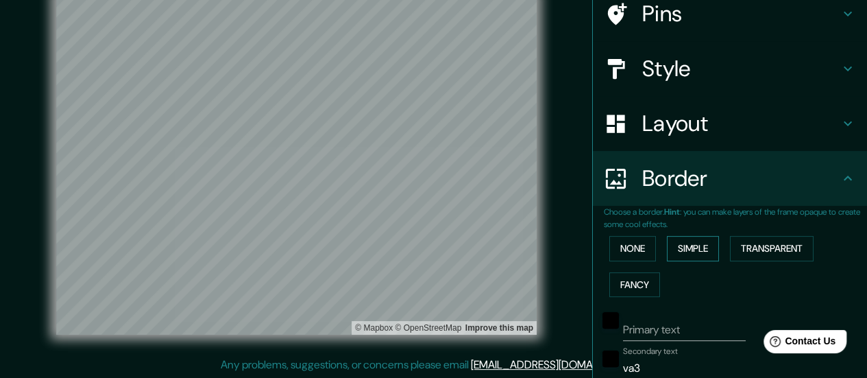
click at [691, 245] on button "Simple" at bounding box center [693, 248] width 52 height 25
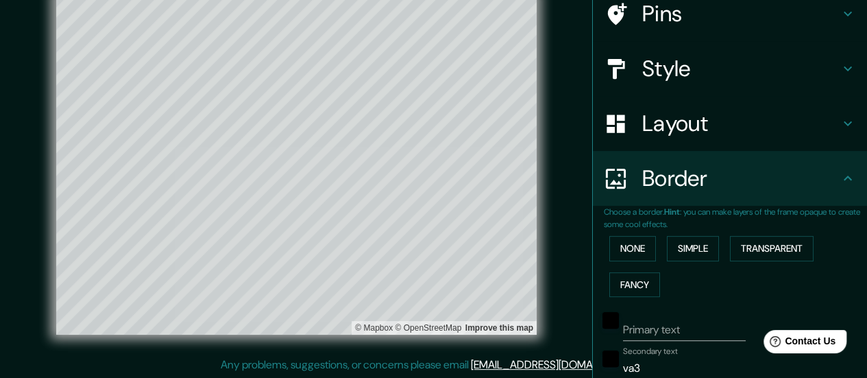
click at [681, 121] on h4 "Layout" at bounding box center [740, 123] width 197 height 27
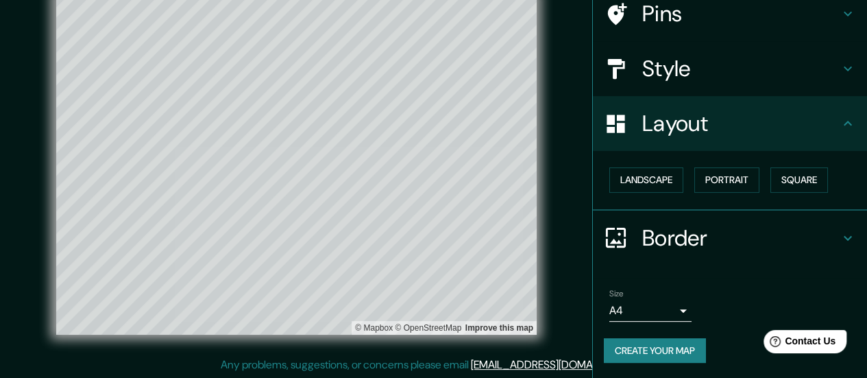
click at [840, 71] on icon at bounding box center [848, 68] width 16 height 16
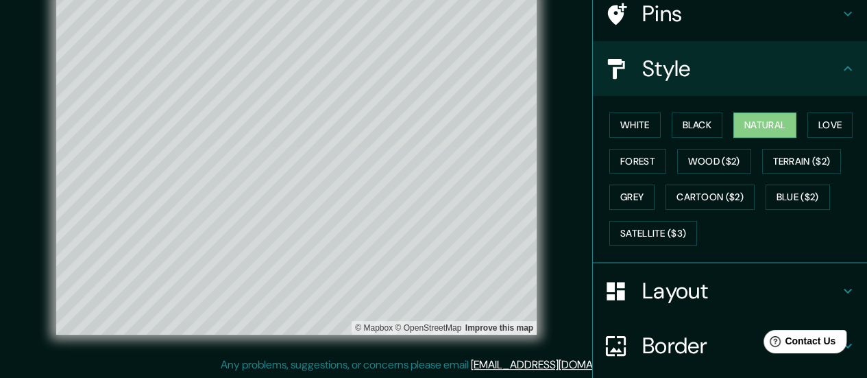
scroll to position [221, 0]
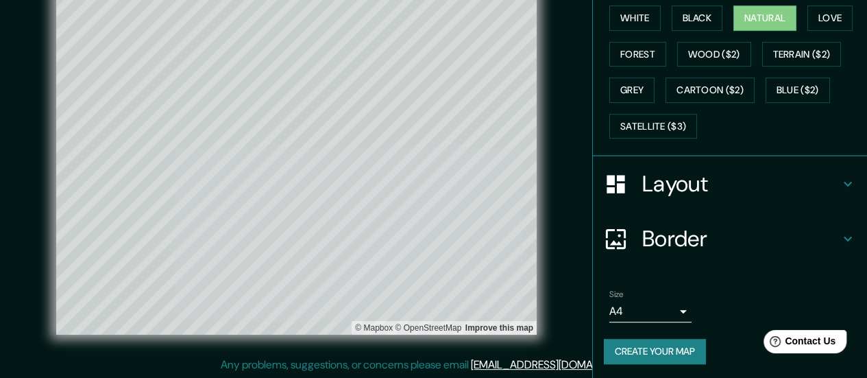
click at [827, 183] on h4 "Layout" at bounding box center [740, 183] width 197 height 27
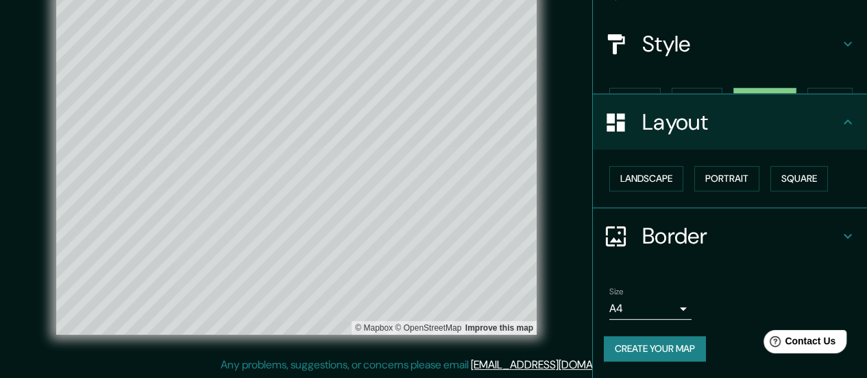
scroll to position [114, 0]
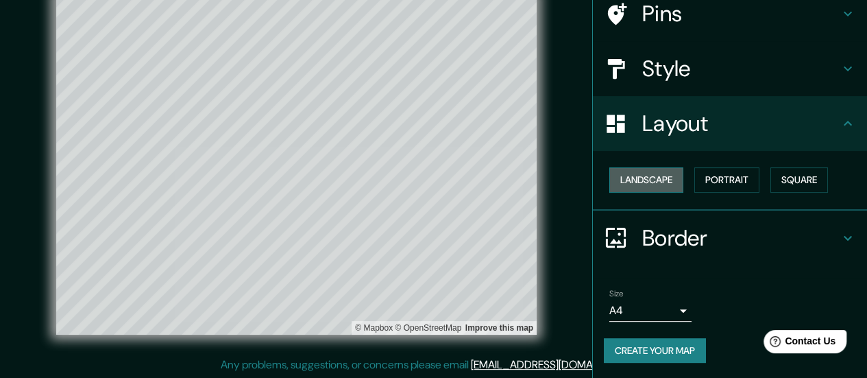
click at [668, 182] on button "Landscape" at bounding box center [646, 179] width 74 height 25
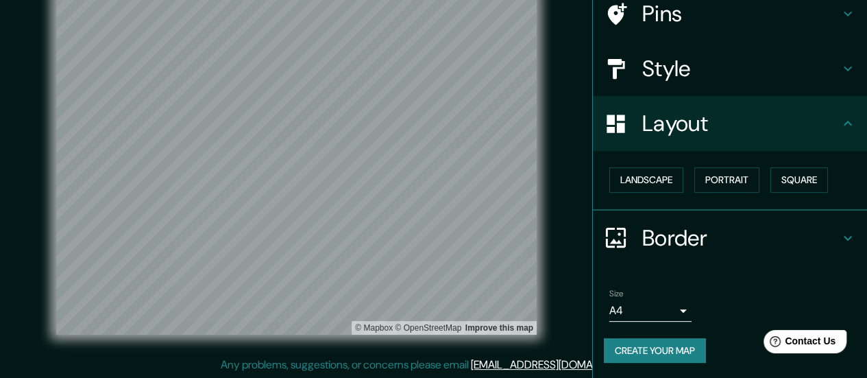
click at [687, 65] on h4 "Style" at bounding box center [740, 68] width 197 height 27
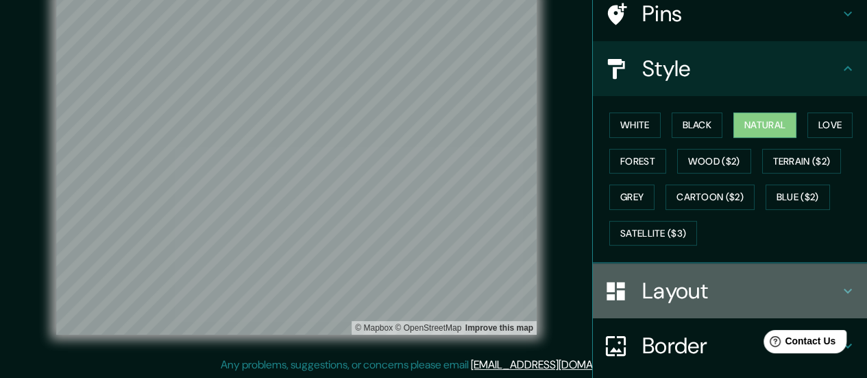
click at [651, 305] on div "Layout" at bounding box center [730, 290] width 274 height 55
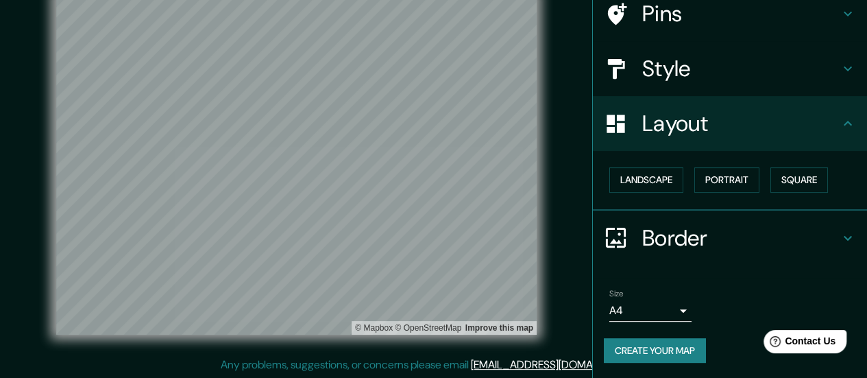
click at [680, 224] on h4 "Border" at bounding box center [740, 237] width 197 height 27
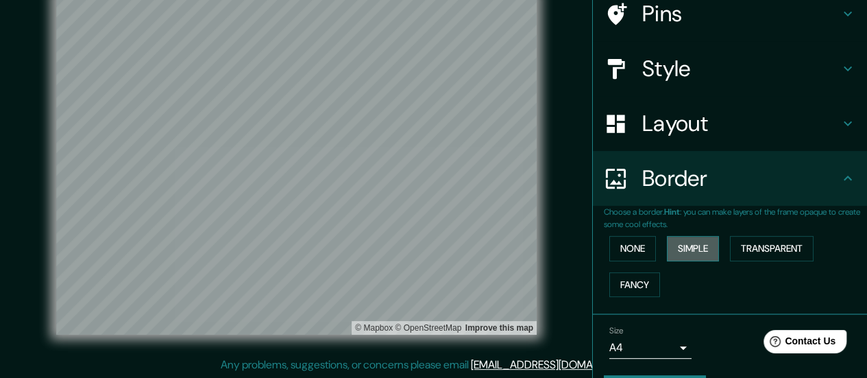
click at [692, 253] on button "Simple" at bounding box center [693, 248] width 52 height 25
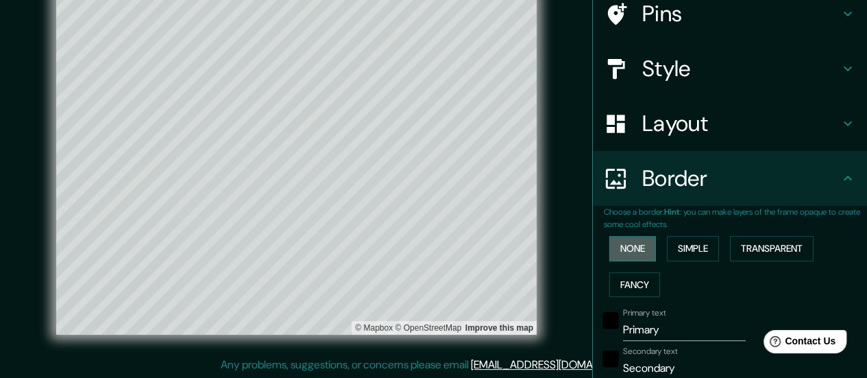
click at [622, 249] on button "None" at bounding box center [632, 248] width 47 height 25
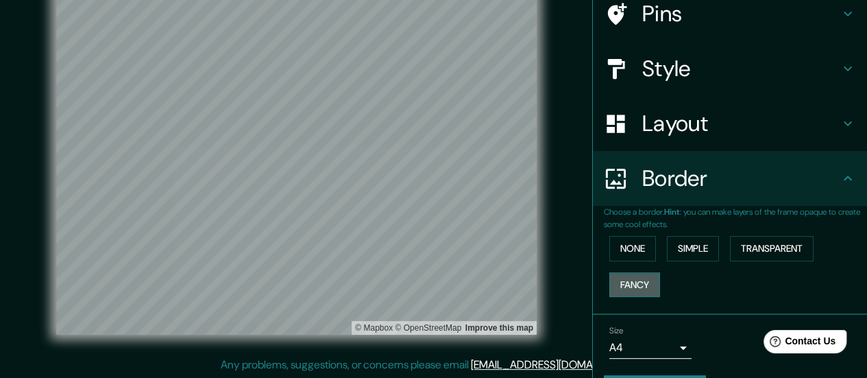
click at [621, 282] on button "Fancy" at bounding box center [634, 284] width 51 height 25
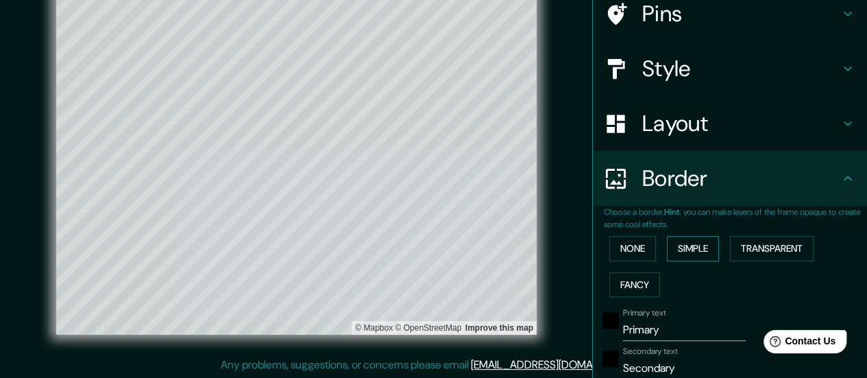
click at [677, 241] on button "Simple" at bounding box center [693, 248] width 52 height 25
click at [659, 324] on input "Primary" at bounding box center [684, 330] width 123 height 22
click at [666, 367] on input "Secondary" at bounding box center [684, 368] width 123 height 22
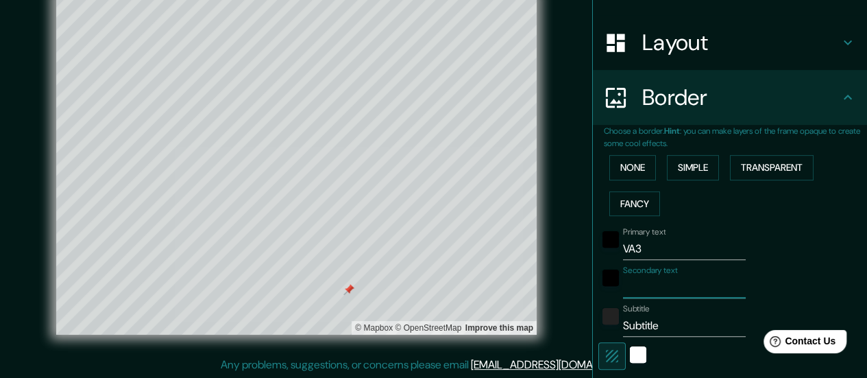
click at [664, 315] on input "Subtitle" at bounding box center [684, 326] width 123 height 22
click at [623, 321] on input "~ Wer'e the rock to break that wave ~" at bounding box center [684, 326] width 123 height 22
click at [603, 315] on div "color-222222" at bounding box center [611, 316] width 16 height 16
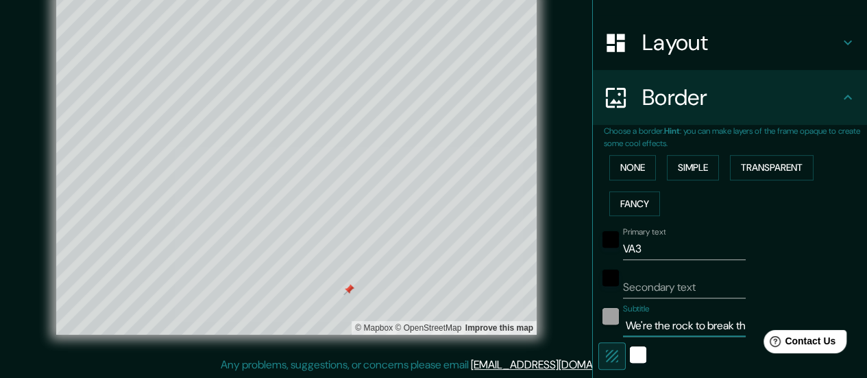
scroll to position [0, 0]
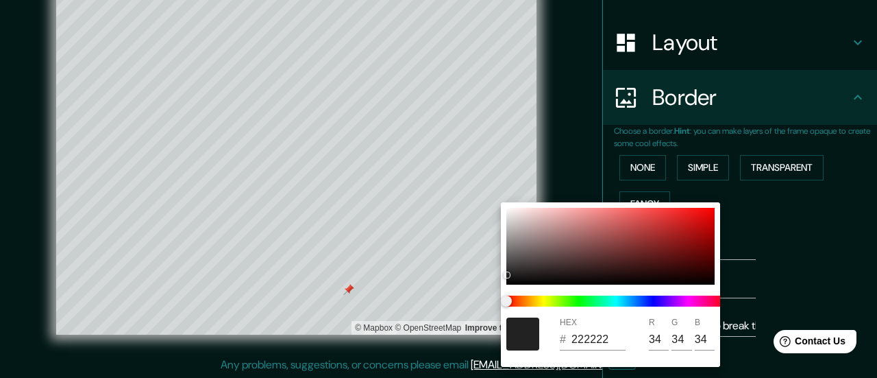
click at [525, 338] on div at bounding box center [523, 333] width 33 height 33
click at [419, 258] on div at bounding box center [438, 189] width 877 height 378
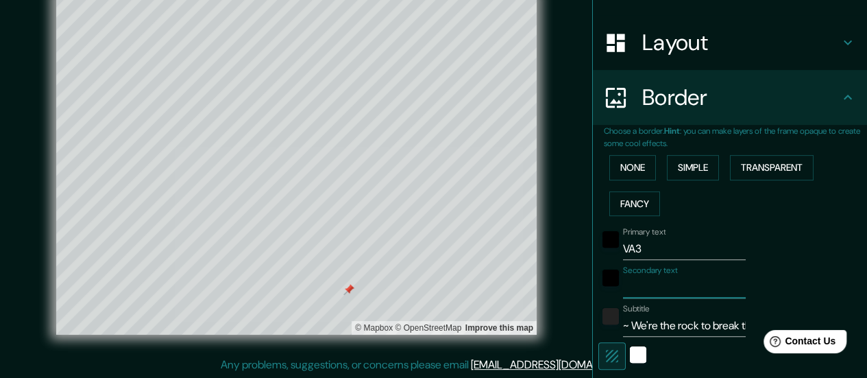
click at [678, 282] on input "Secondary text" at bounding box center [684, 287] width 123 height 22
click at [659, 243] on input "VA3" at bounding box center [684, 249] width 123 height 22
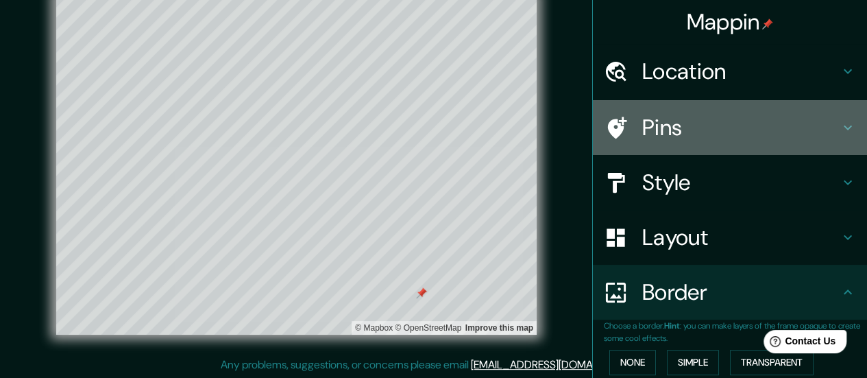
click at [809, 124] on h4 "Pins" at bounding box center [740, 127] width 197 height 27
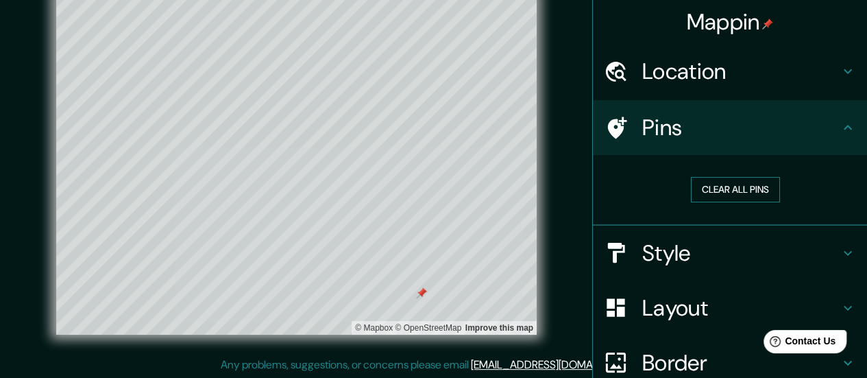
click at [732, 189] on button "Clear all pins" at bounding box center [735, 189] width 89 height 25
click at [730, 182] on button "Clear all pins" at bounding box center [735, 189] width 89 height 25
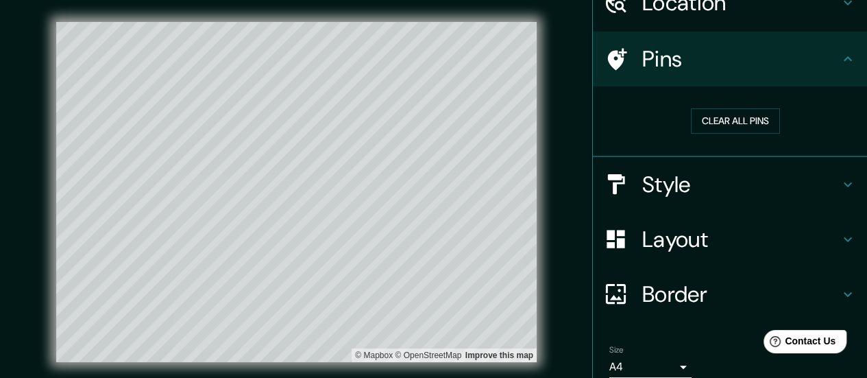
scroll to position [125, 0]
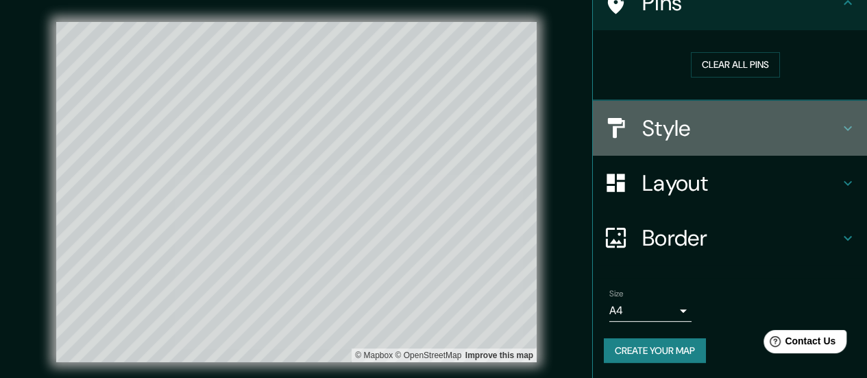
click at [840, 123] on icon at bounding box center [848, 128] width 16 height 16
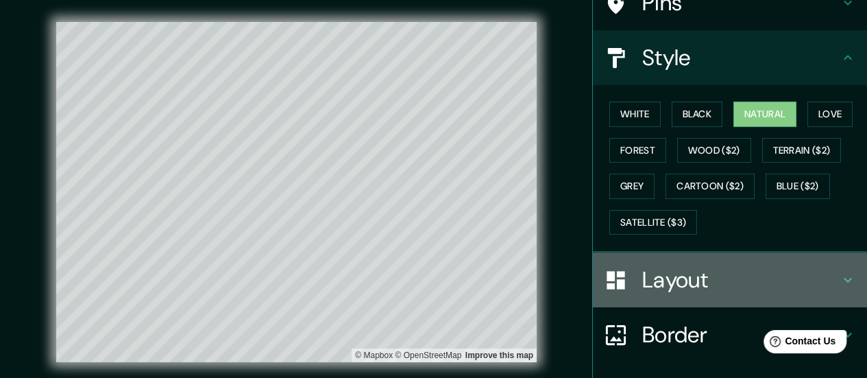
click at [840, 276] on icon at bounding box center [848, 279] width 16 height 16
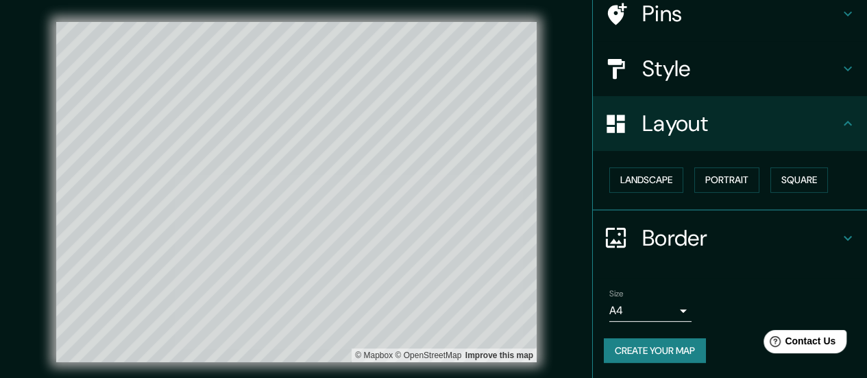
scroll to position [0, 0]
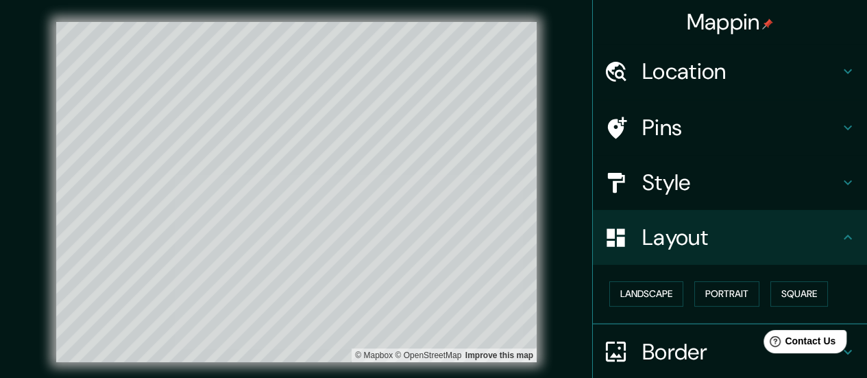
click at [749, 82] on h4 "Location" at bounding box center [740, 71] width 197 height 27
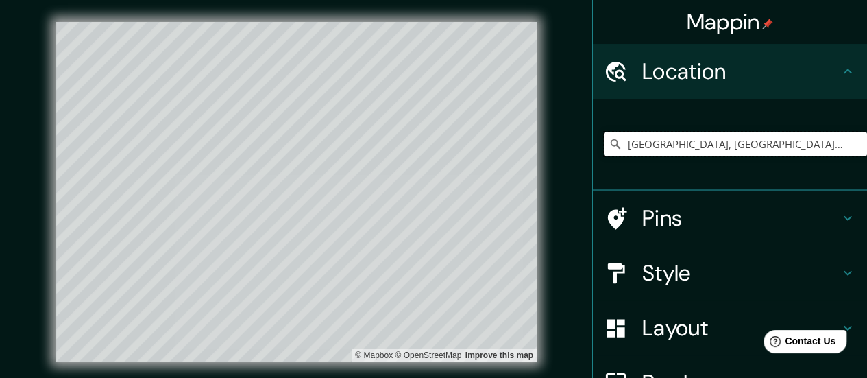
click at [399, 181] on div "Mappin Location [GEOGRAPHIC_DATA], [GEOGRAPHIC_DATA], [GEOGRAPHIC_DATA] Pins St…" at bounding box center [433, 203] width 867 height 406
drag, startPoint x: 550, startPoint y: 147, endPoint x: 720, endPoint y: 138, distance: 169.6
click at [720, 138] on input "[GEOGRAPHIC_DATA], [GEOGRAPHIC_DATA], [GEOGRAPHIC_DATA]" at bounding box center [735, 144] width 263 height 25
click at [852, 143] on icon "Clear" at bounding box center [856, 144] width 8 height 8
click at [725, 147] on input "Pick your city or area" at bounding box center [735, 144] width 263 height 25
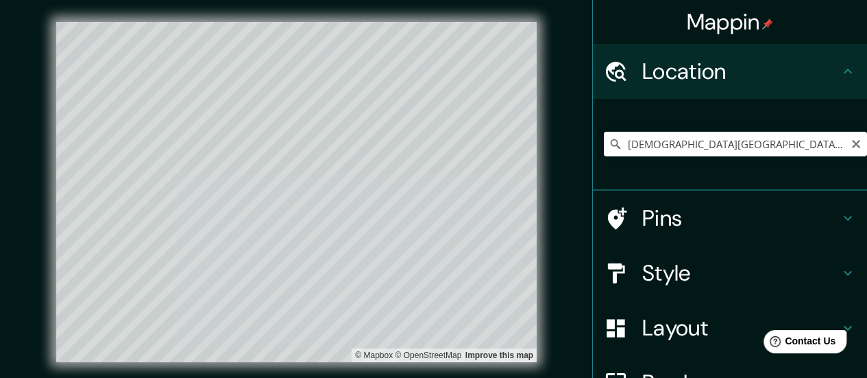
click at [721, 148] on input "[DEMOGRAPHIC_DATA][GEOGRAPHIC_DATA], [GEOGRAPHIC_DATA]" at bounding box center [735, 144] width 263 height 25
click at [851, 146] on icon "Clear" at bounding box center [856, 143] width 11 height 11
click at [845, 146] on input "[GEOGRAPHIC_DATA], [GEOGRAPHIC_DATA], [GEOGRAPHIC_DATA]" at bounding box center [735, 144] width 263 height 25
click at [363, 155] on div "Mappin Location [GEOGRAPHIC_DATA], [GEOGRAPHIC_DATA], [GEOGRAPHIC_DATA] Pins St…" at bounding box center [433, 203] width 867 height 406
click at [267, 377] on html "Mappin Location [GEOGRAPHIC_DATA], [GEOGRAPHIC_DATA], [GEOGRAPHIC_DATA] Pins St…" at bounding box center [433, 189] width 867 height 378
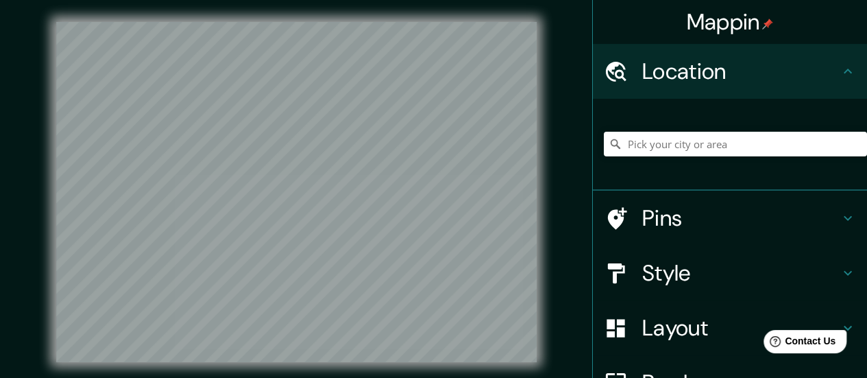
scroll to position [27, 0]
